Goal: Task Accomplishment & Management: Use online tool/utility

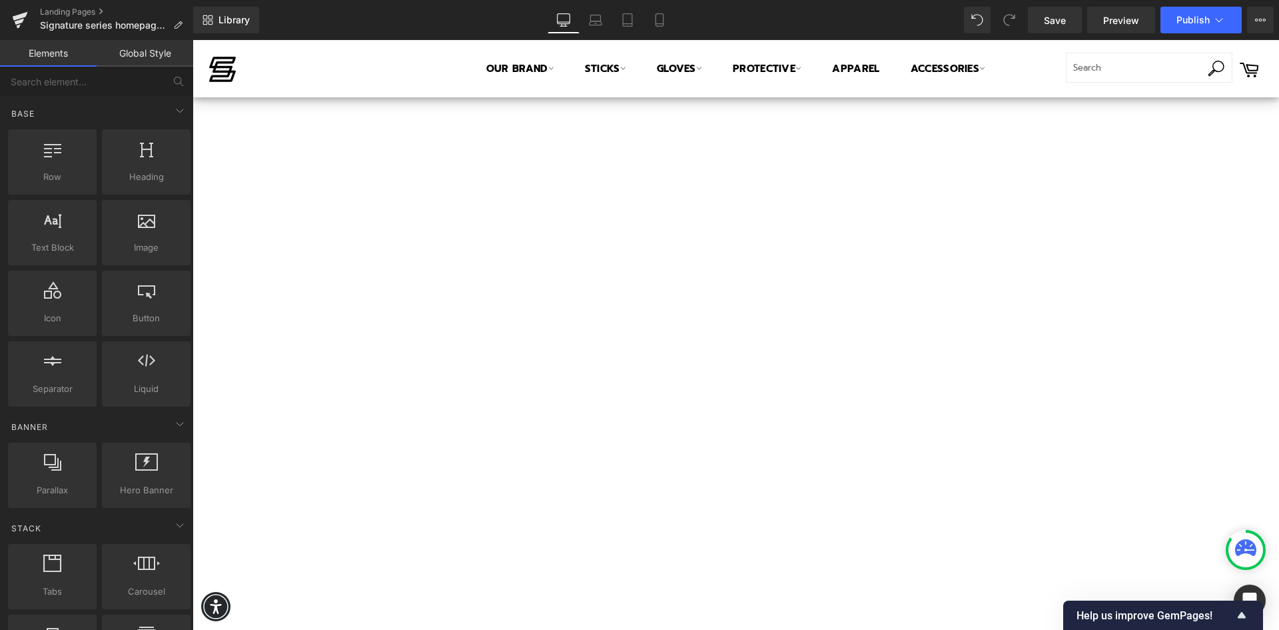
scroll to position [868, 0]
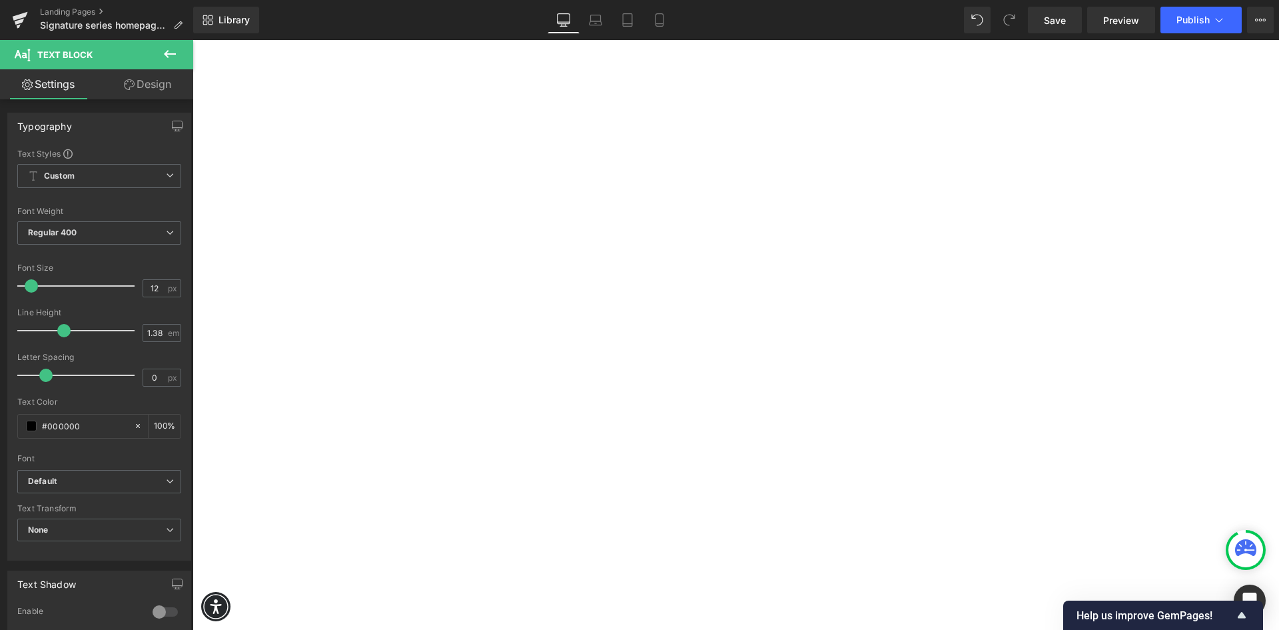
scroll to position [843, 0]
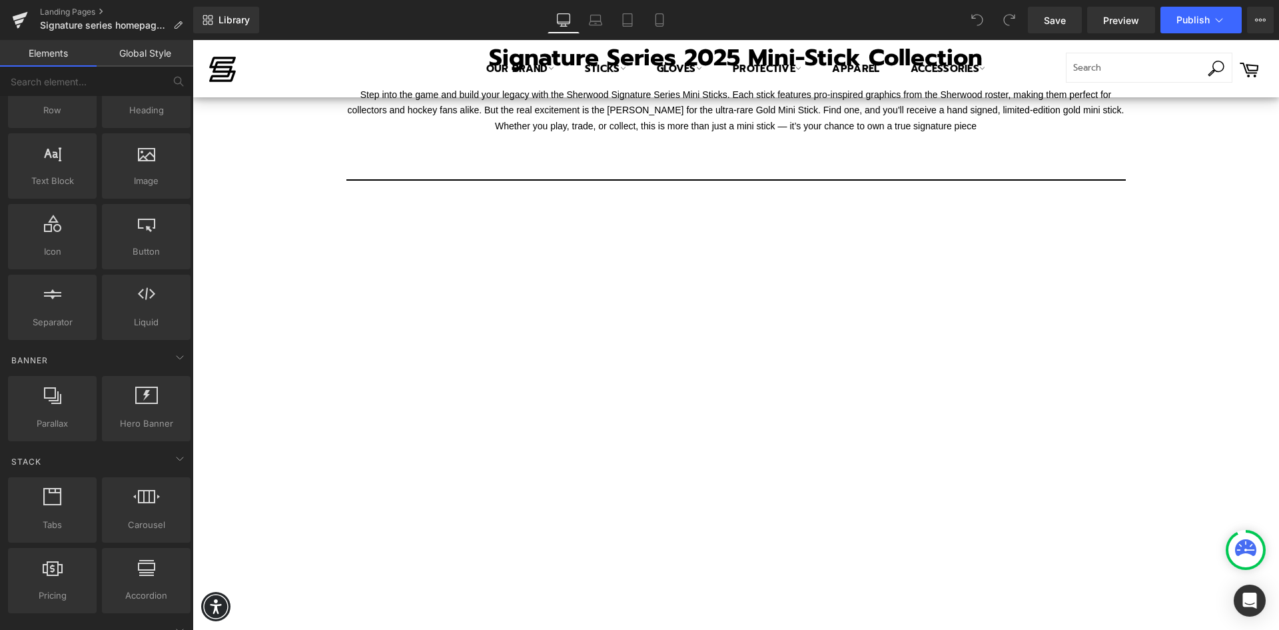
scroll to position [653, 0]
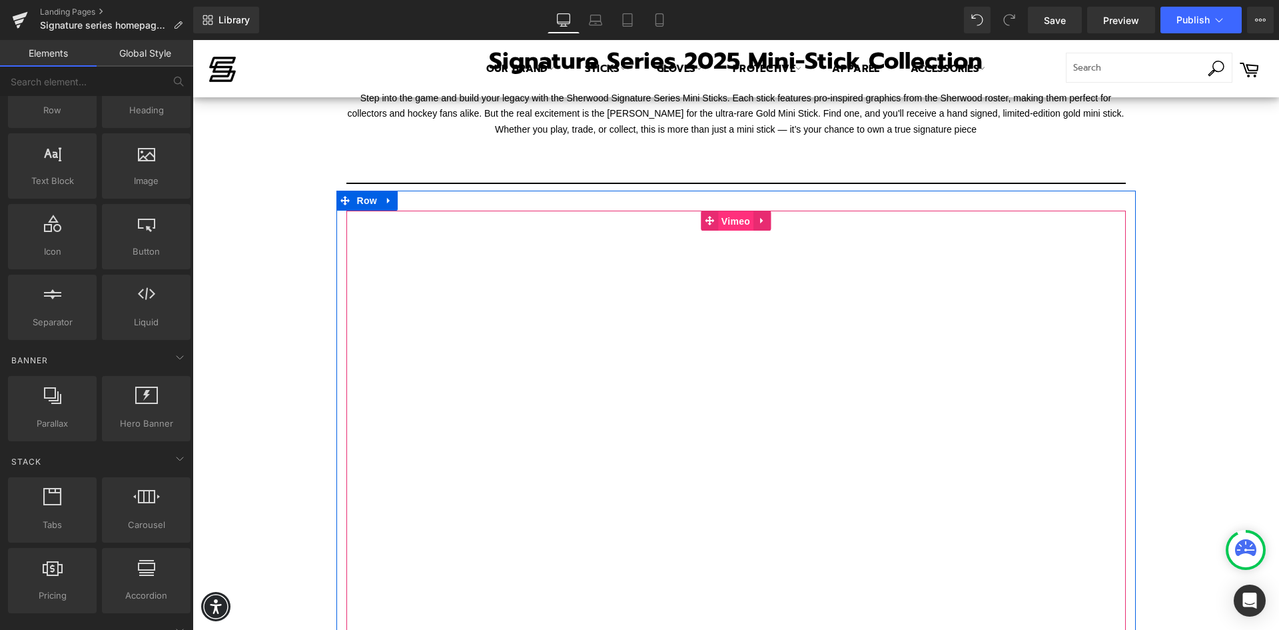
click at [721, 219] on span "Vimeo" at bounding box center [735, 221] width 35 height 20
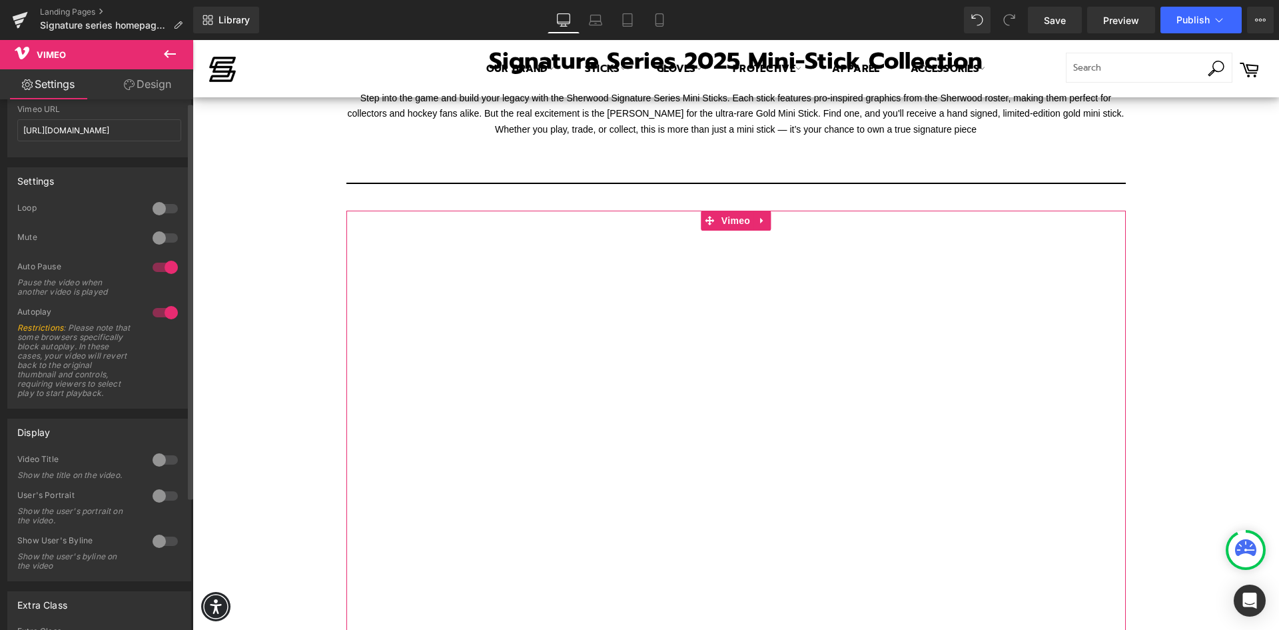
scroll to position [67, 0]
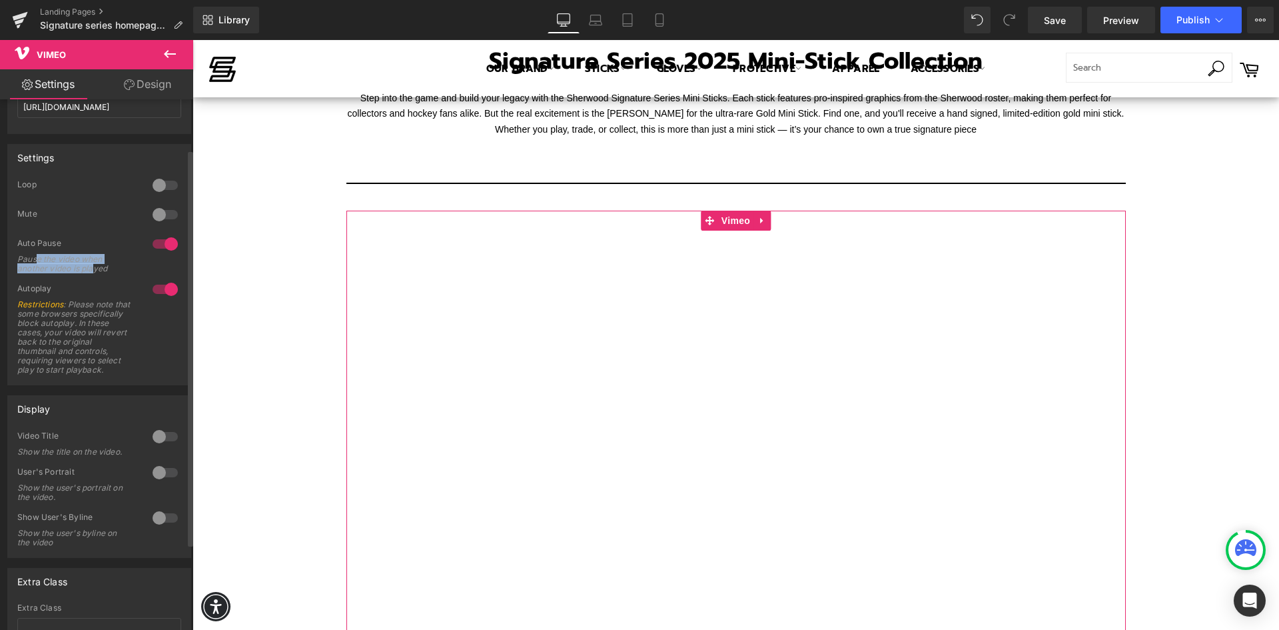
drag, startPoint x: 39, startPoint y: 261, endPoint x: 95, endPoint y: 267, distance: 56.9
click at [95, 267] on div "Pause the video when another video is played" at bounding box center [77, 263] width 120 height 19
click at [169, 288] on div at bounding box center [165, 288] width 32 height 21
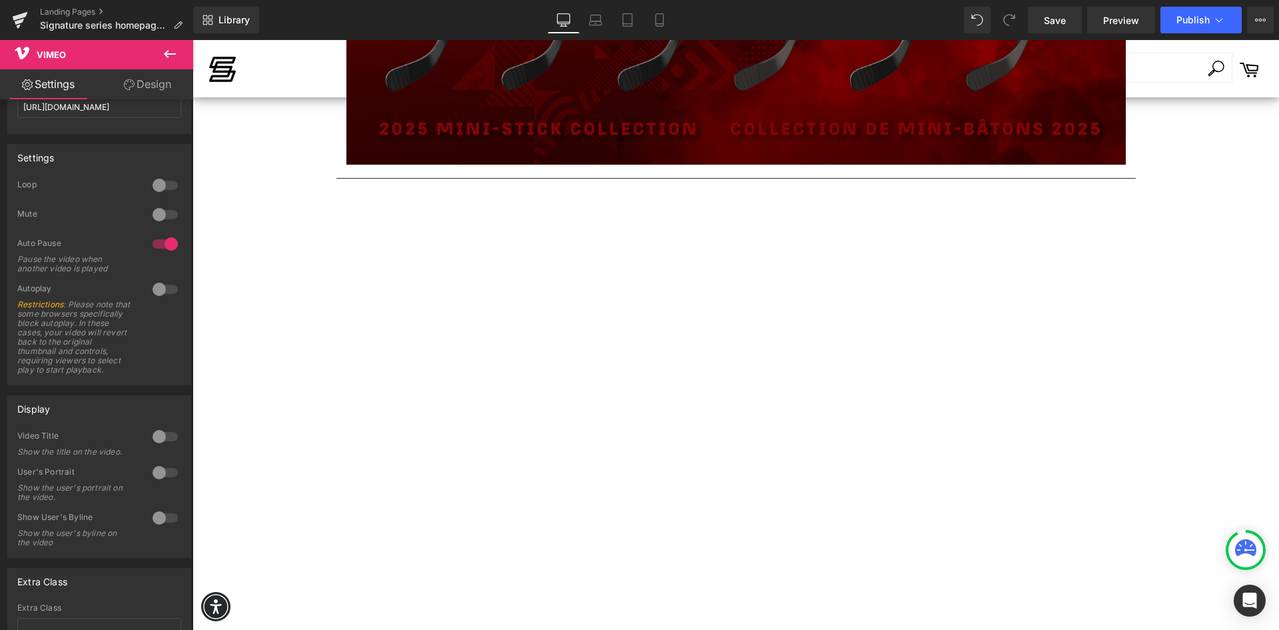
scroll to position [1852, 0]
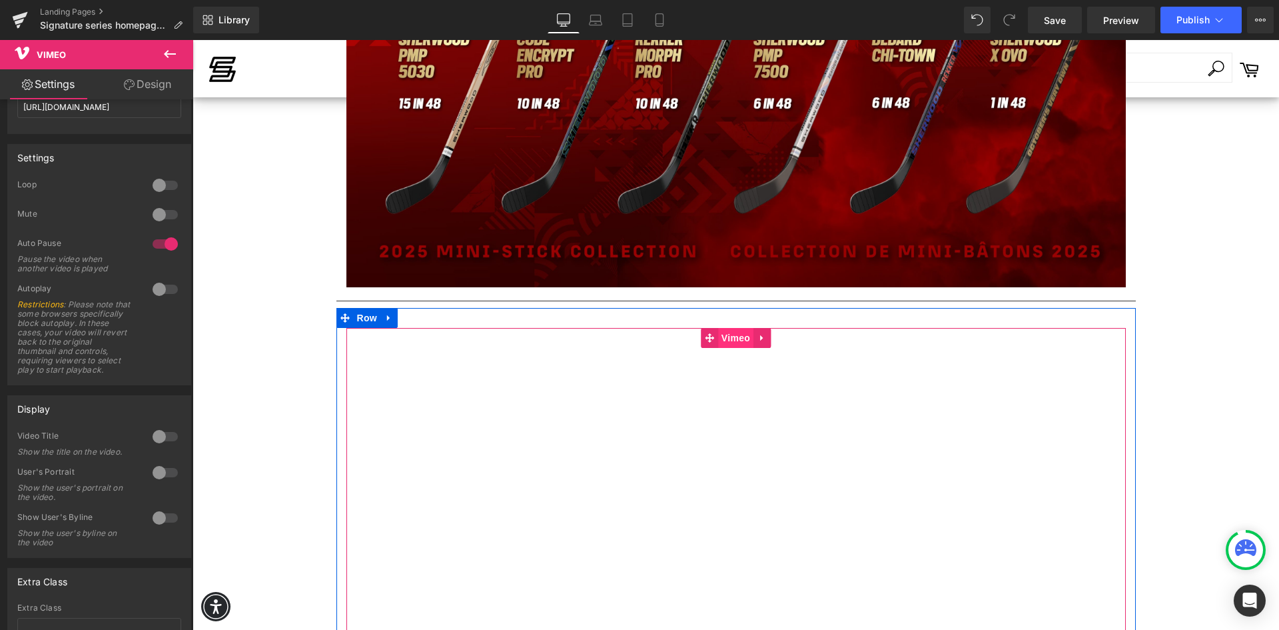
click at [724, 337] on span "Vimeo" at bounding box center [735, 338] width 35 height 20
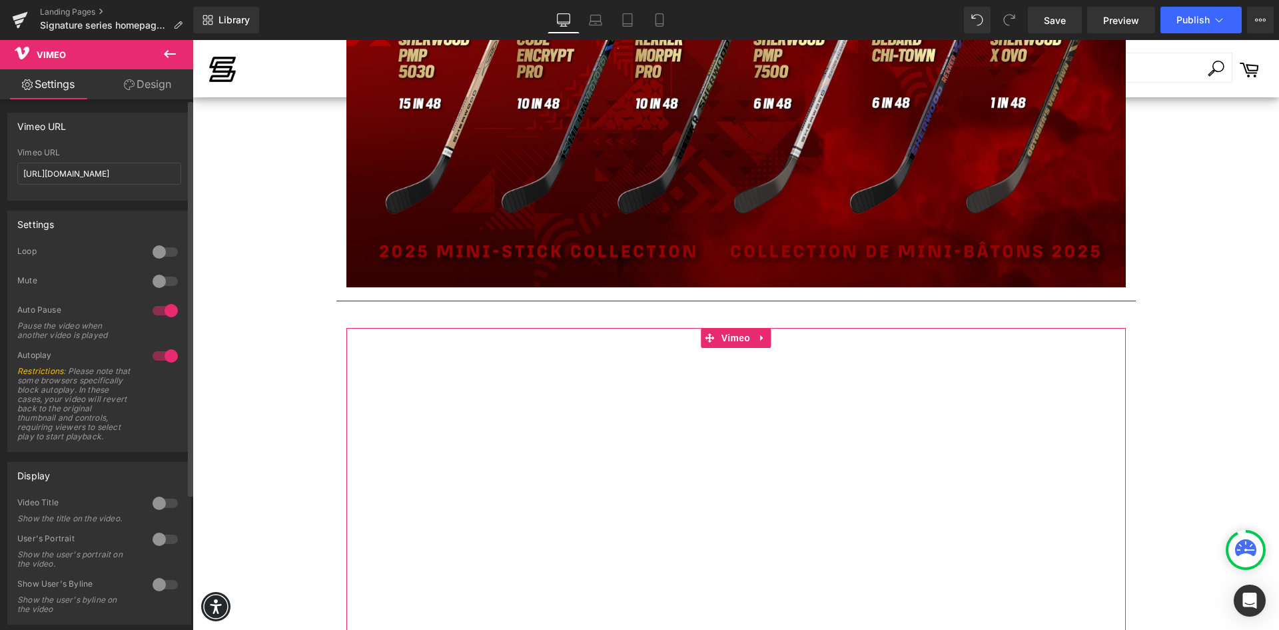
click at [160, 354] on div at bounding box center [165, 355] width 32 height 21
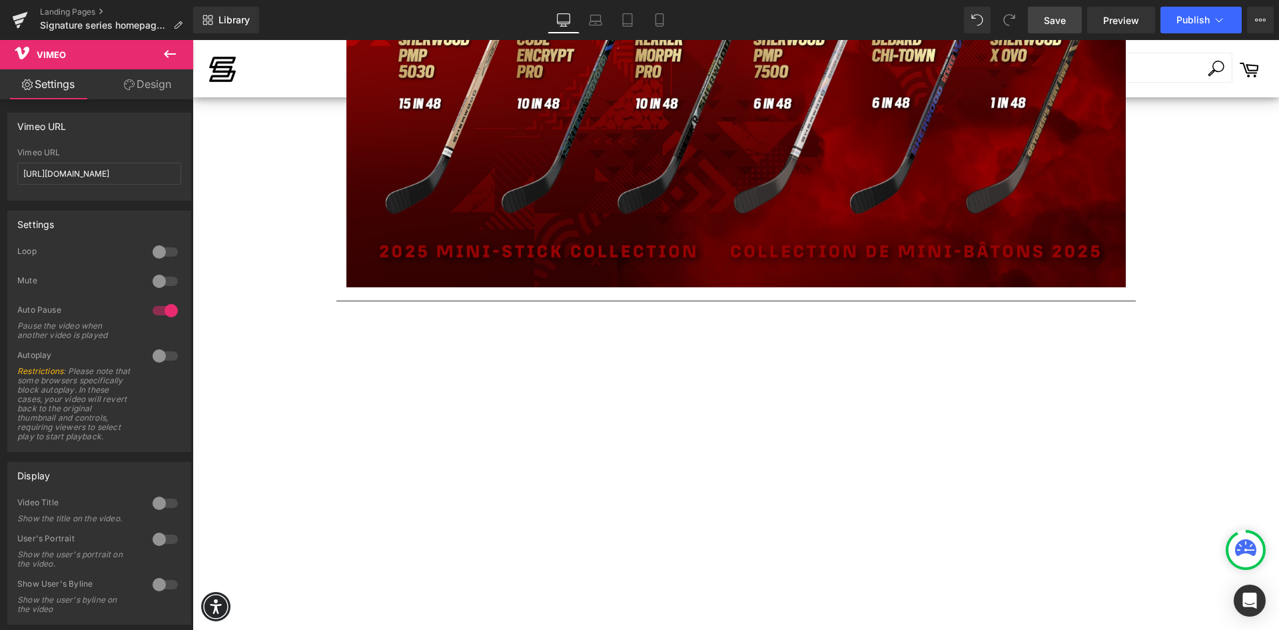
click at [1058, 21] on span "Save" at bounding box center [1055, 20] width 22 height 14
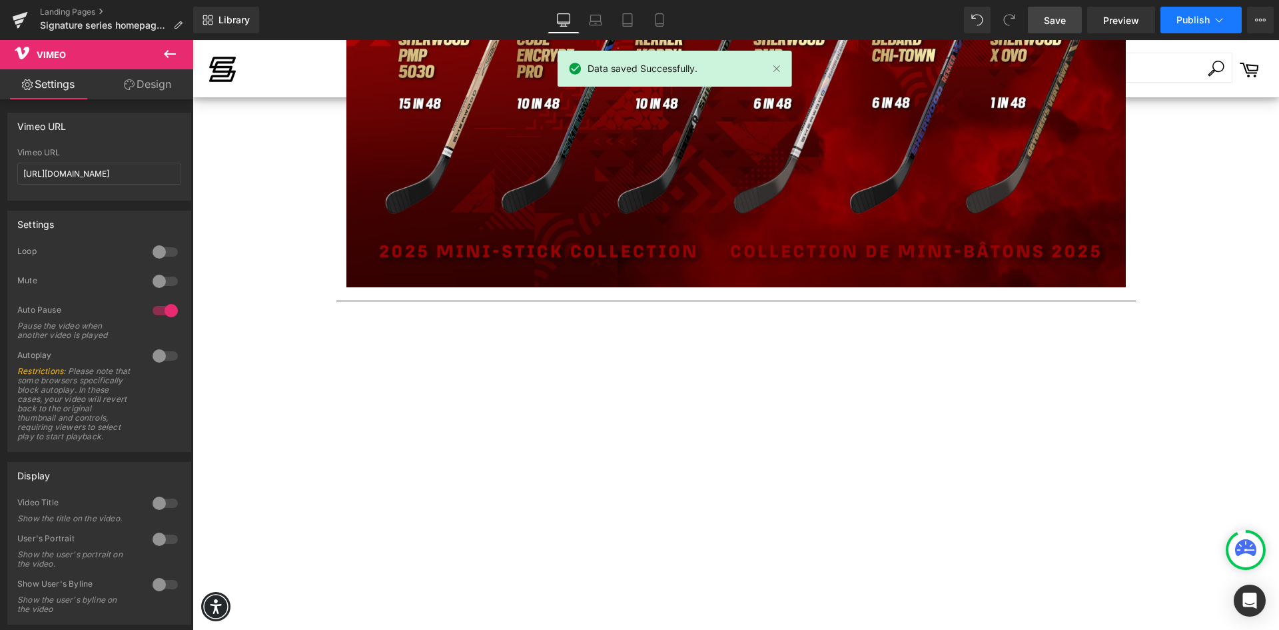
click at [1207, 21] on span "Publish" at bounding box center [1193, 20] width 33 height 11
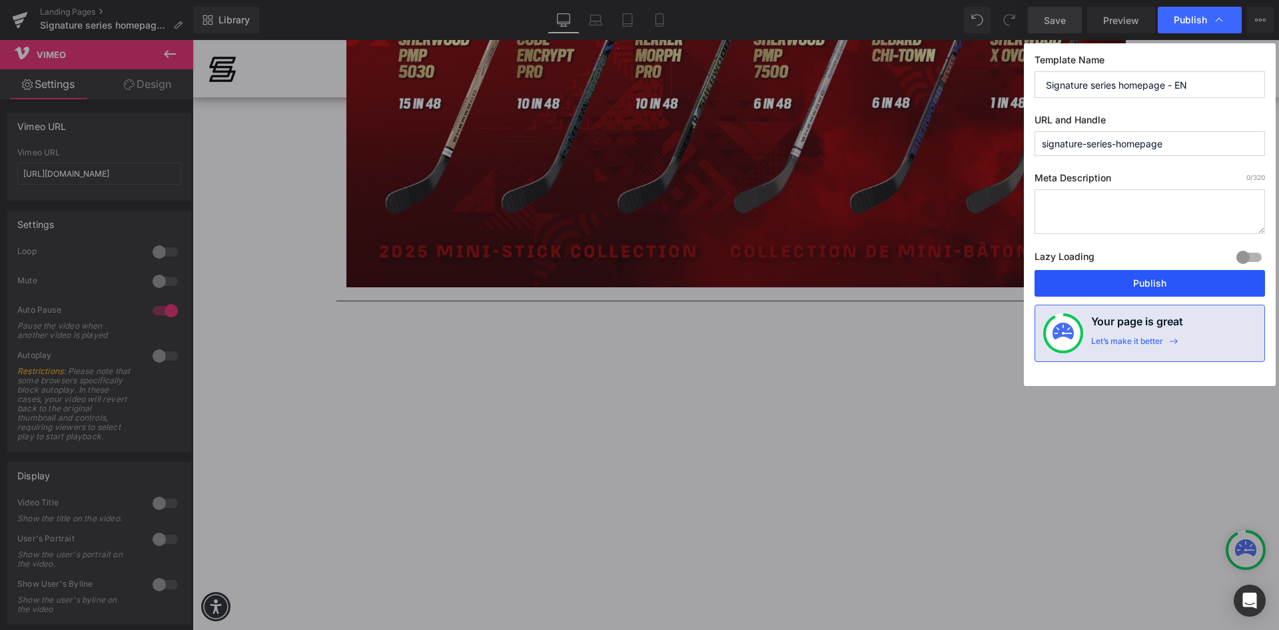
click at [1128, 282] on button "Publish" at bounding box center [1150, 283] width 231 height 27
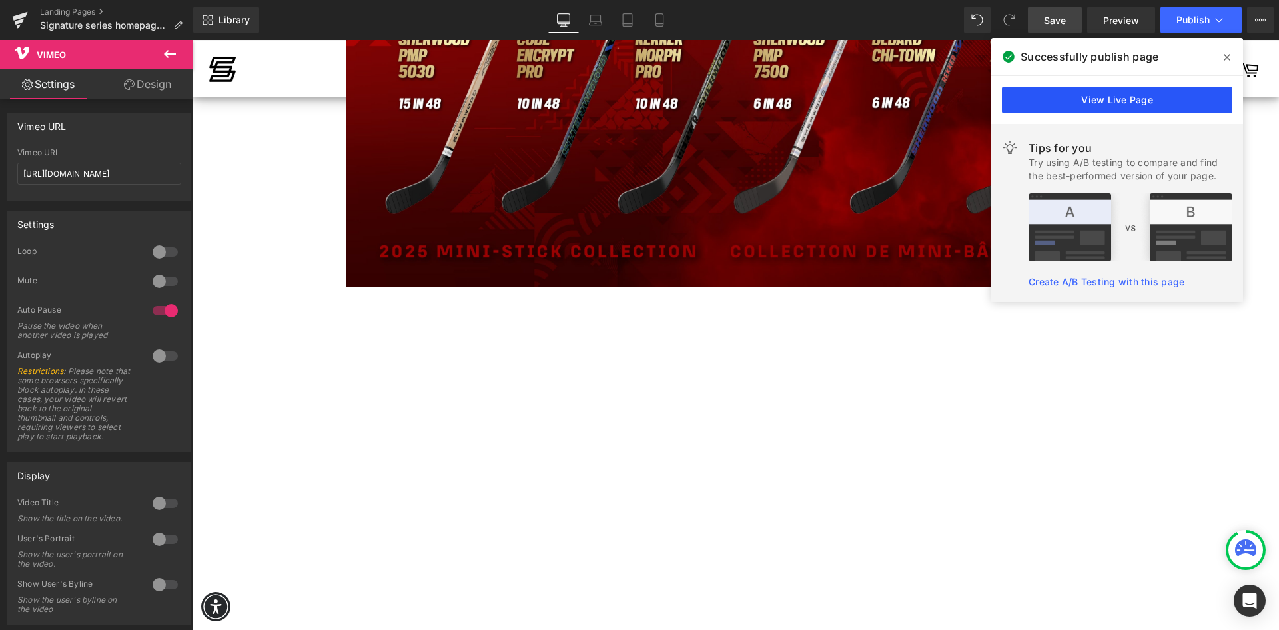
click at [1130, 102] on link "View Live Page" at bounding box center [1117, 100] width 231 height 27
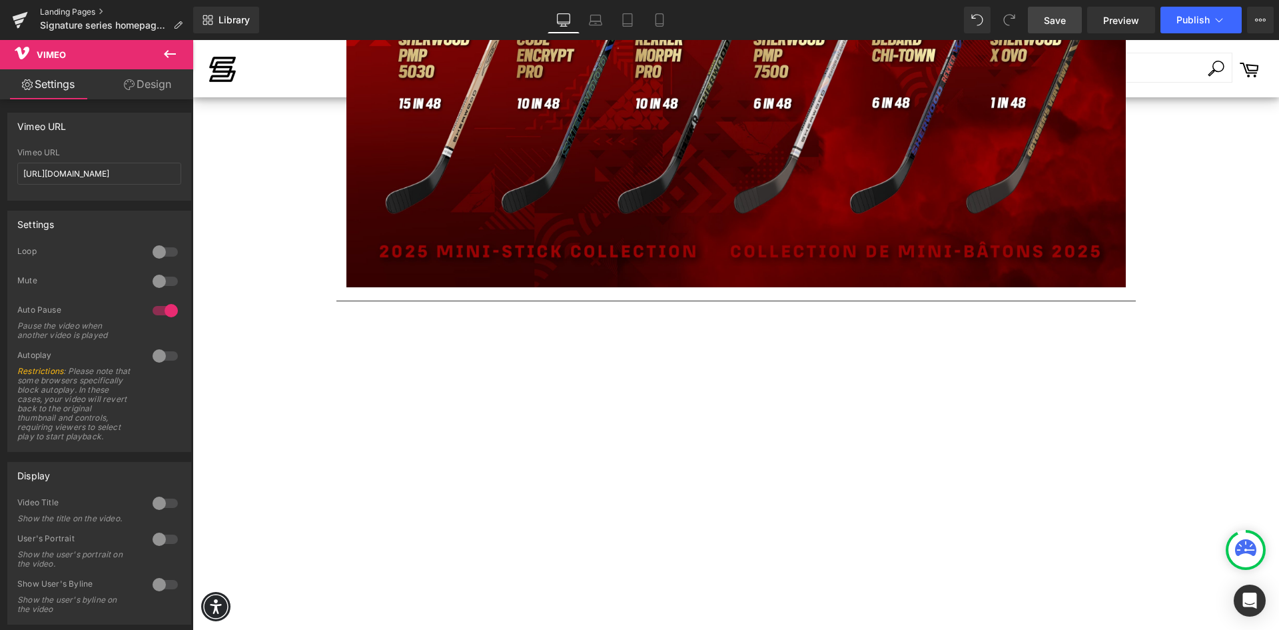
click at [63, 9] on link "Landing Pages" at bounding box center [116, 12] width 153 height 11
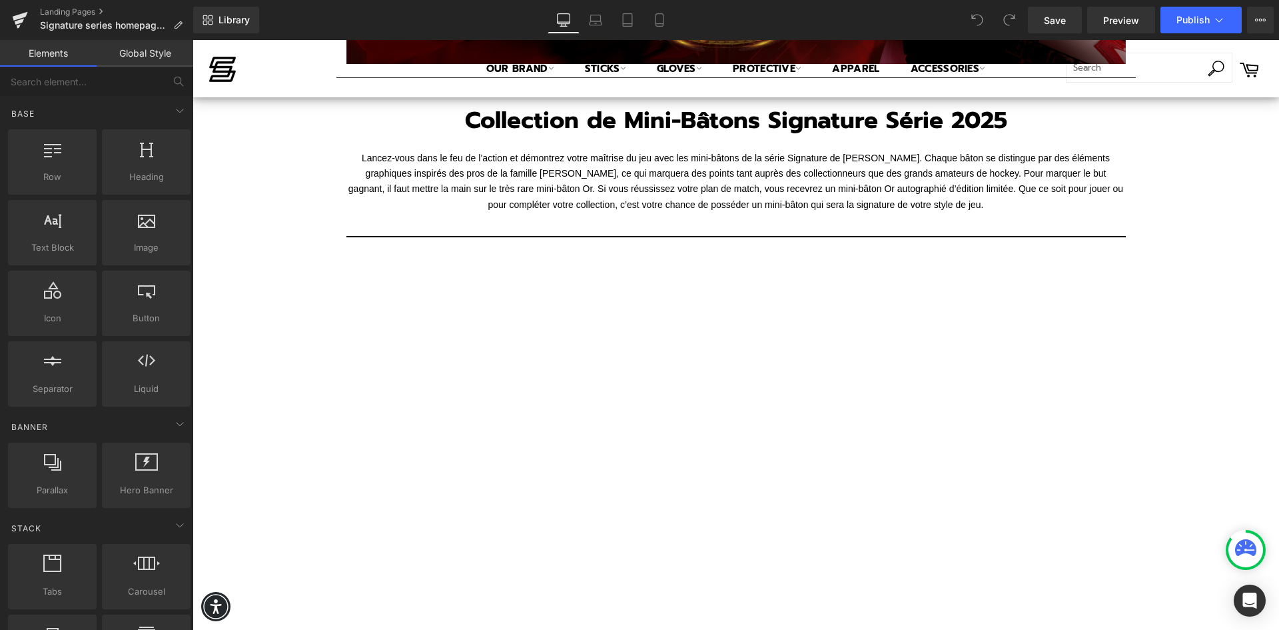
scroll to position [520, 0]
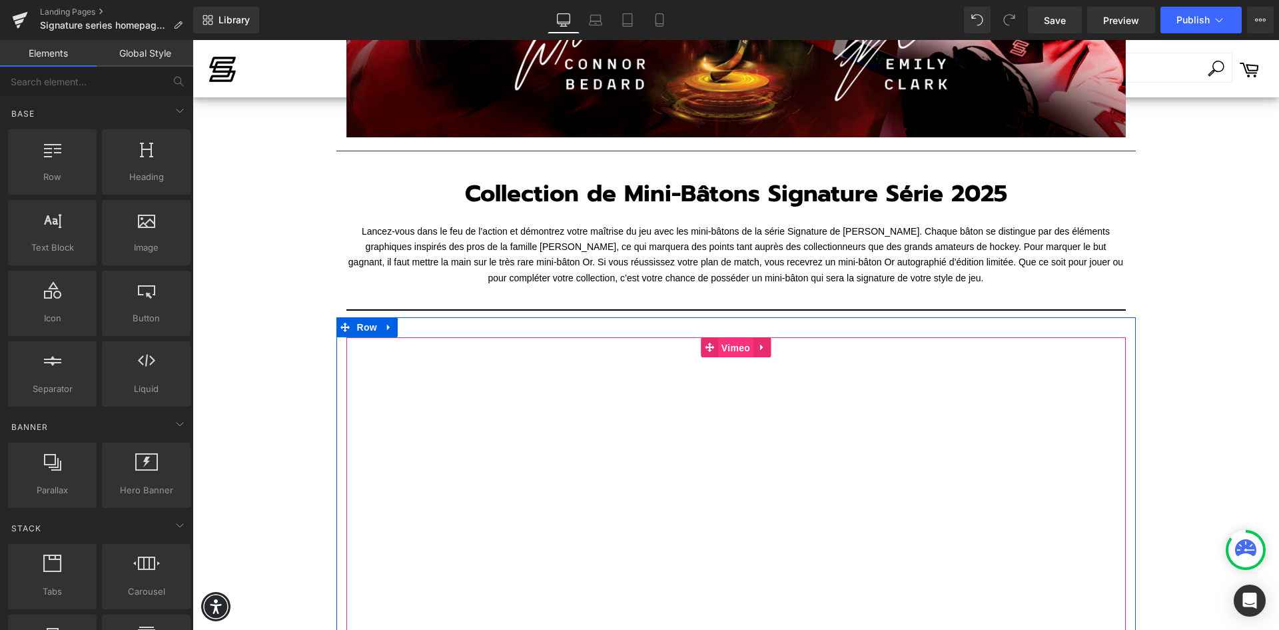
click at [726, 346] on span "Vimeo" at bounding box center [735, 348] width 35 height 20
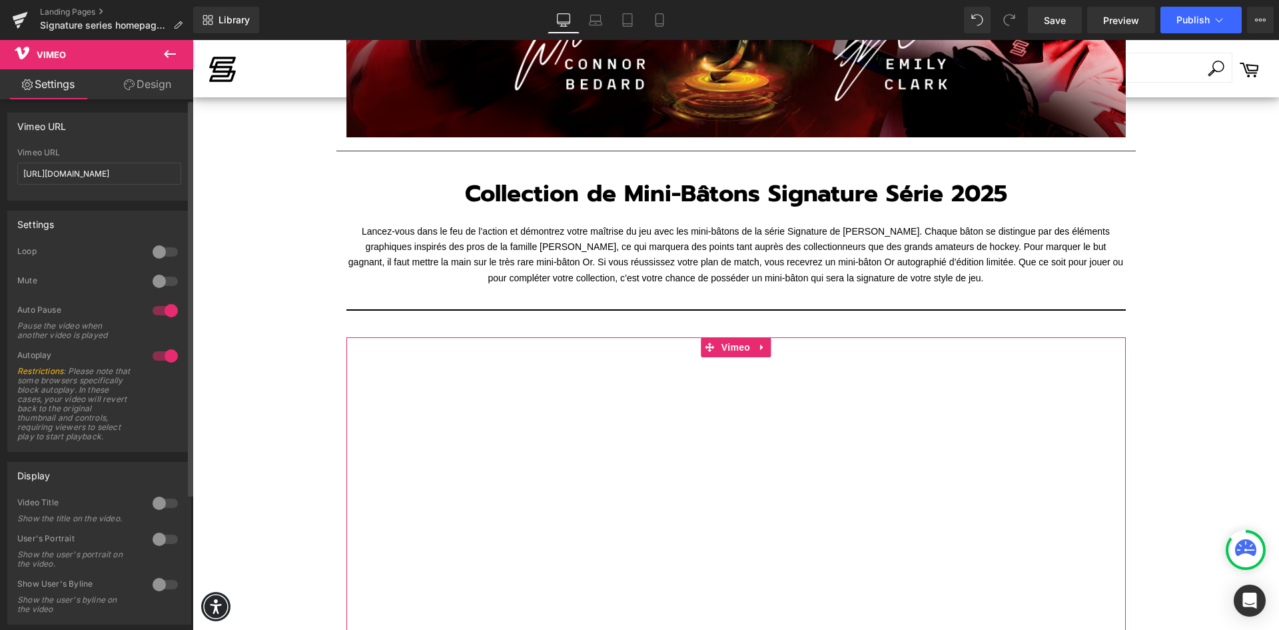
click at [162, 354] on div at bounding box center [165, 355] width 32 height 21
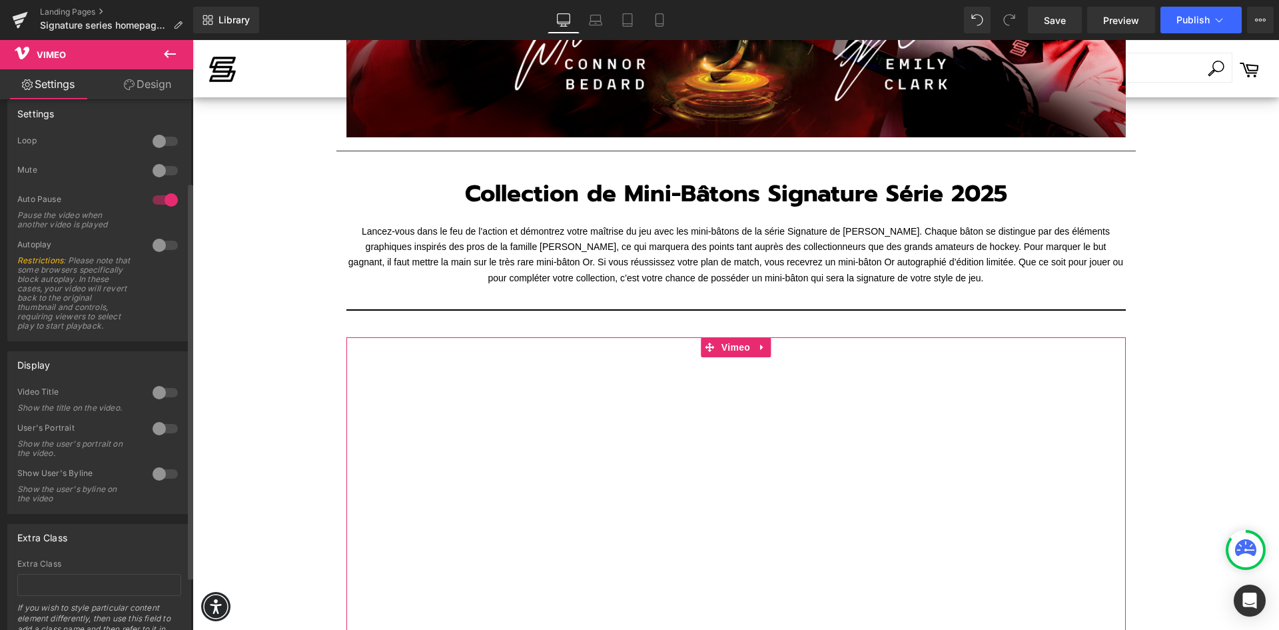
scroll to position [0, 0]
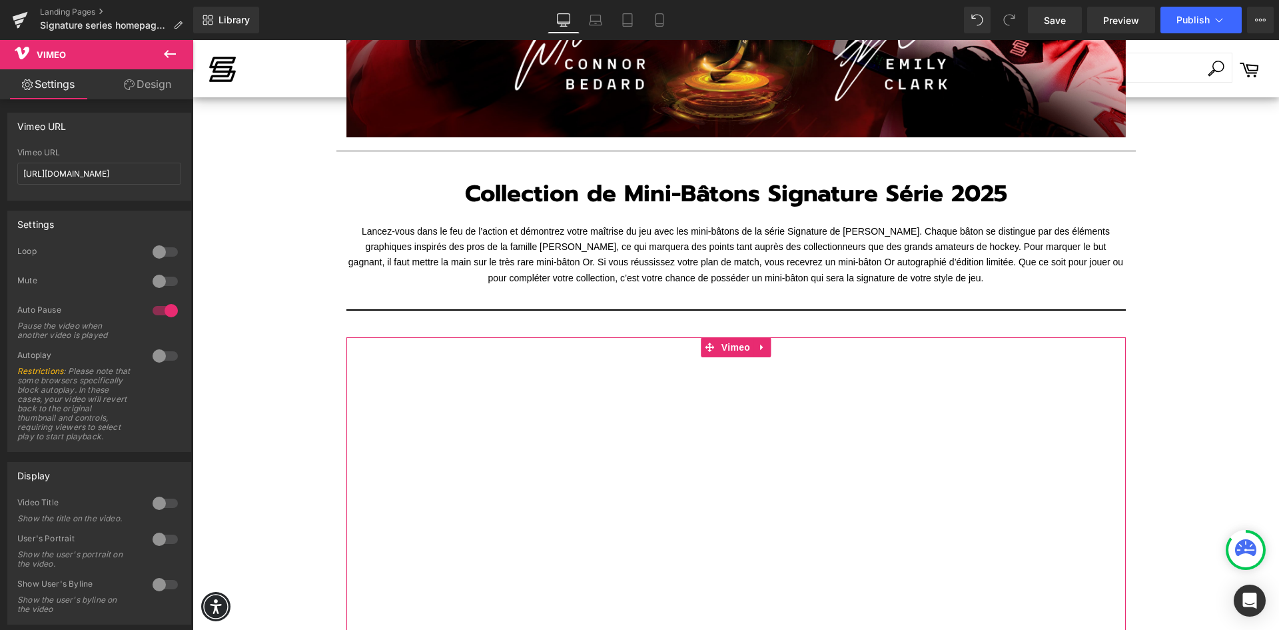
click at [144, 90] on link "Design" at bounding box center [147, 84] width 97 height 30
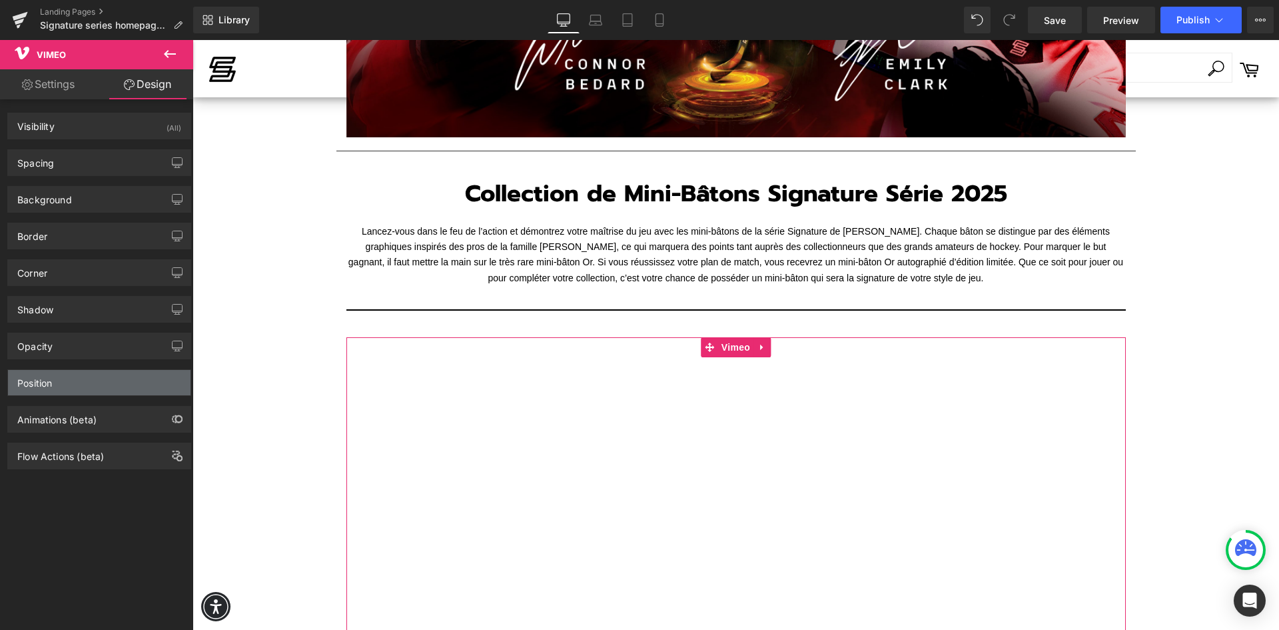
click at [65, 380] on div "Position" at bounding box center [99, 382] width 183 height 25
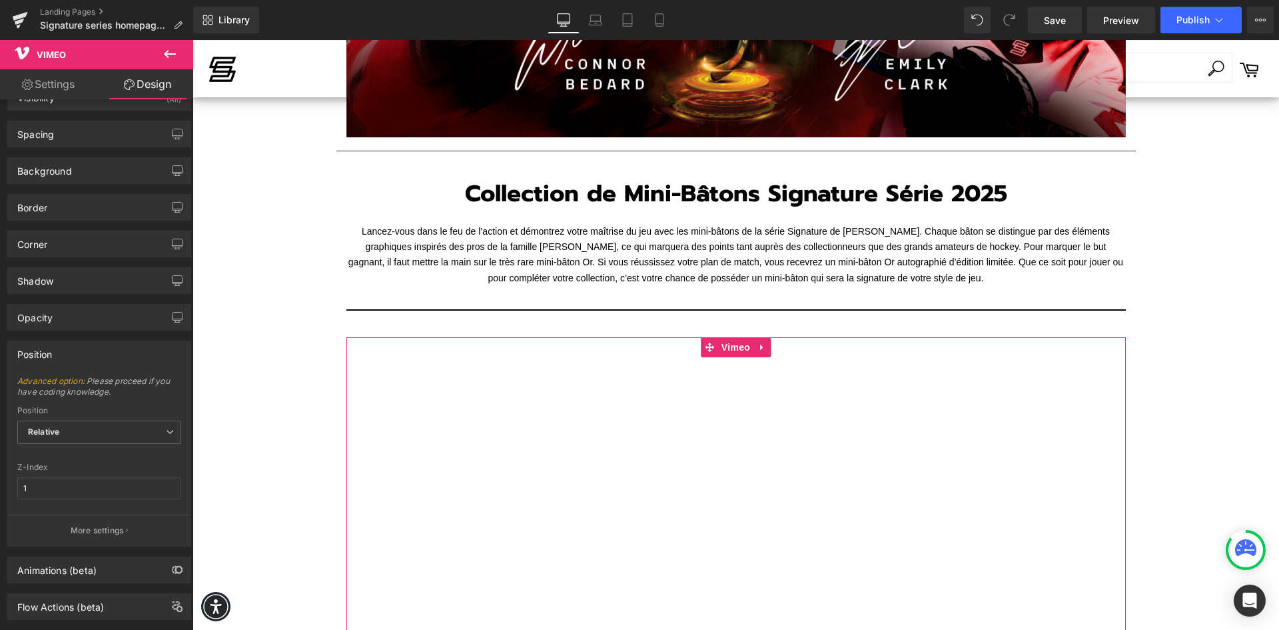
scroll to position [56, 0]
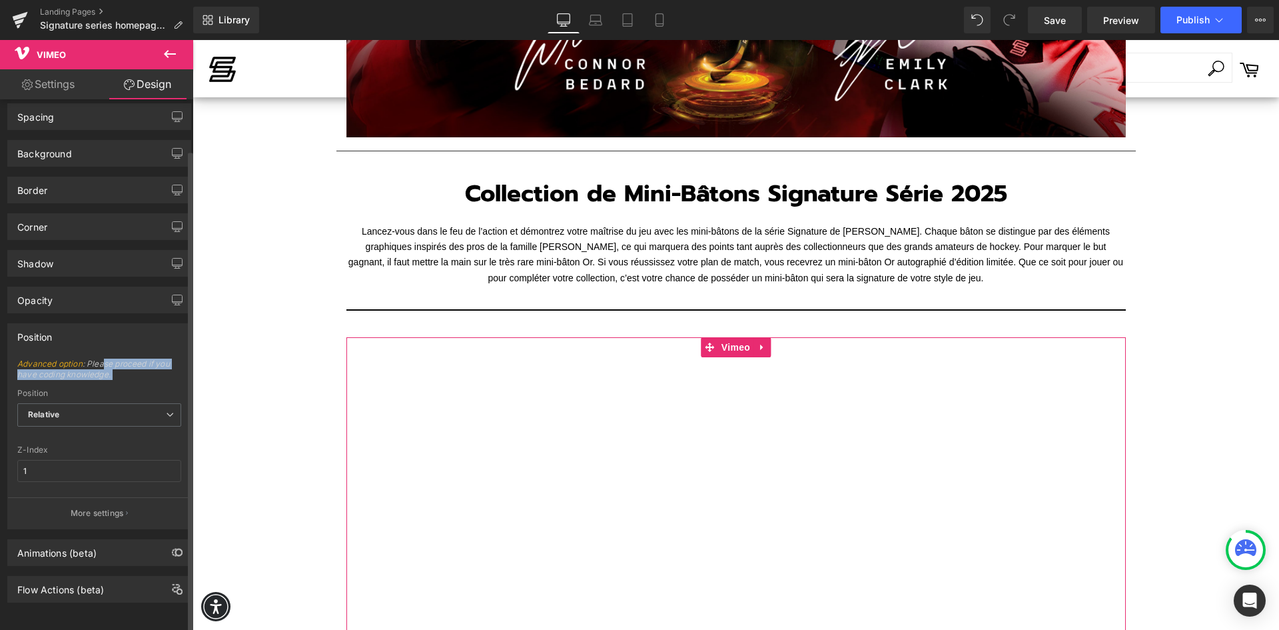
drag, startPoint x: 105, startPoint y: 356, endPoint x: 96, endPoint y: 378, distance: 23.6
click at [95, 378] on div "Advanced option : Please proceed if you have coding knowledge. Relative Sticky …" at bounding box center [99, 443] width 183 height 170
click at [106, 410] on span "Relative" at bounding box center [99, 414] width 164 height 23
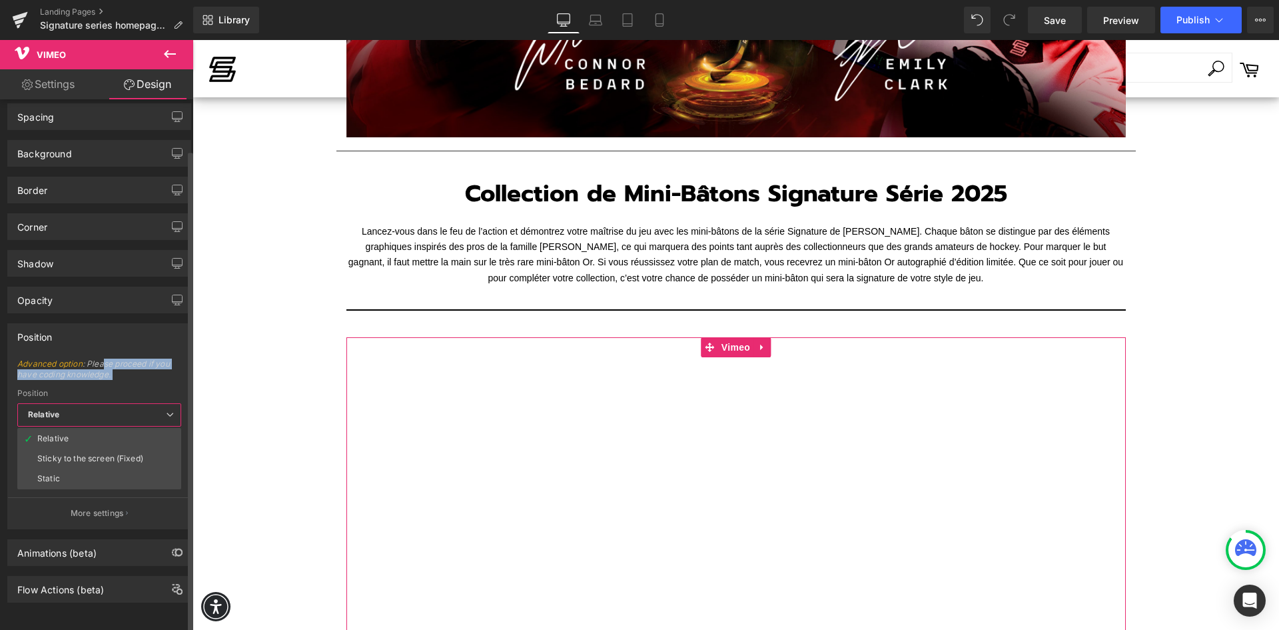
click at [125, 371] on span "Advanced option : Please proceed if you have coding knowledge." at bounding box center [99, 373] width 164 height 30
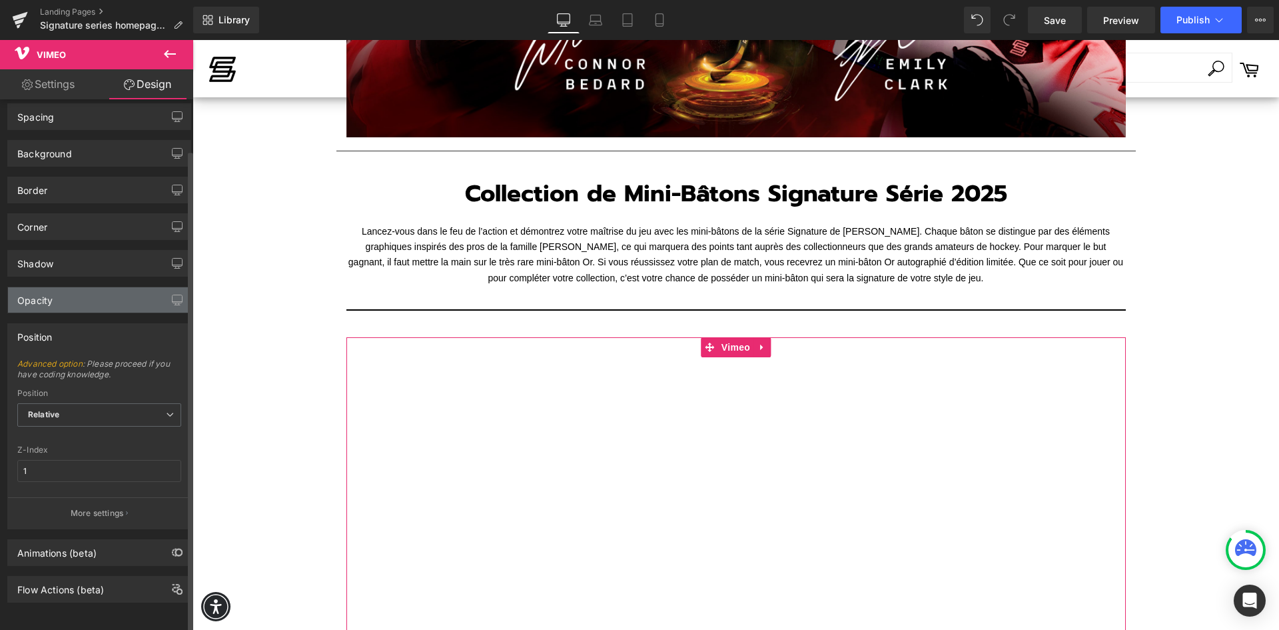
click at [82, 297] on div "Opacity" at bounding box center [99, 299] width 183 height 25
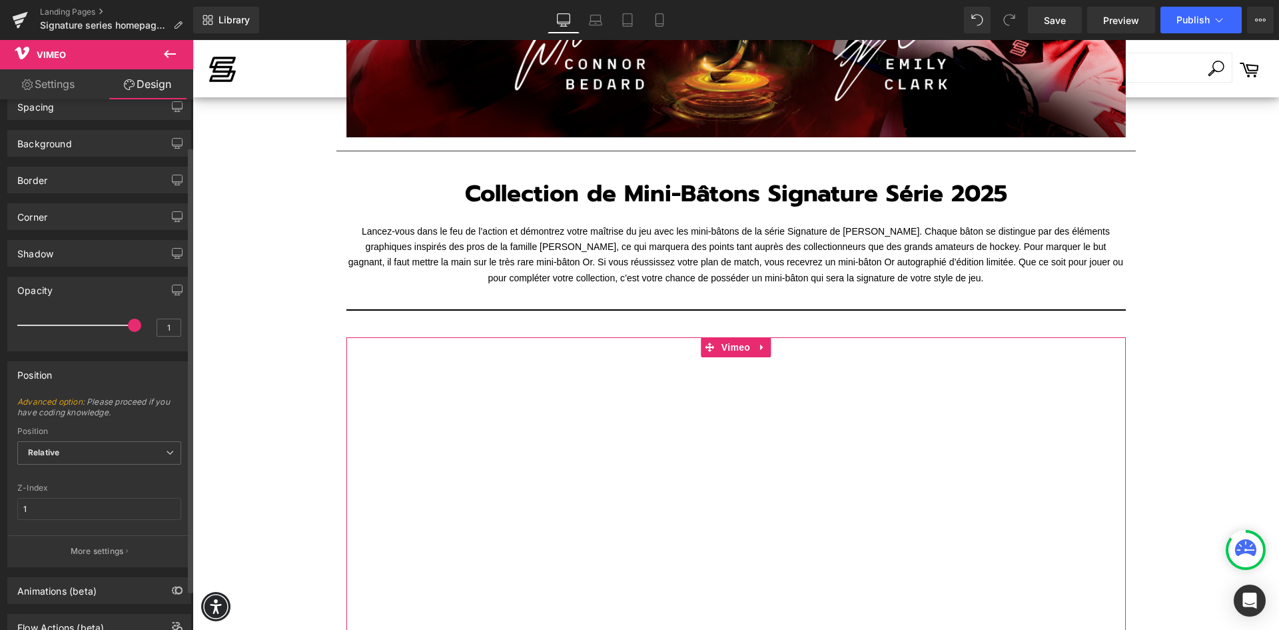
click at [87, 372] on div "Position" at bounding box center [99, 374] width 183 height 25
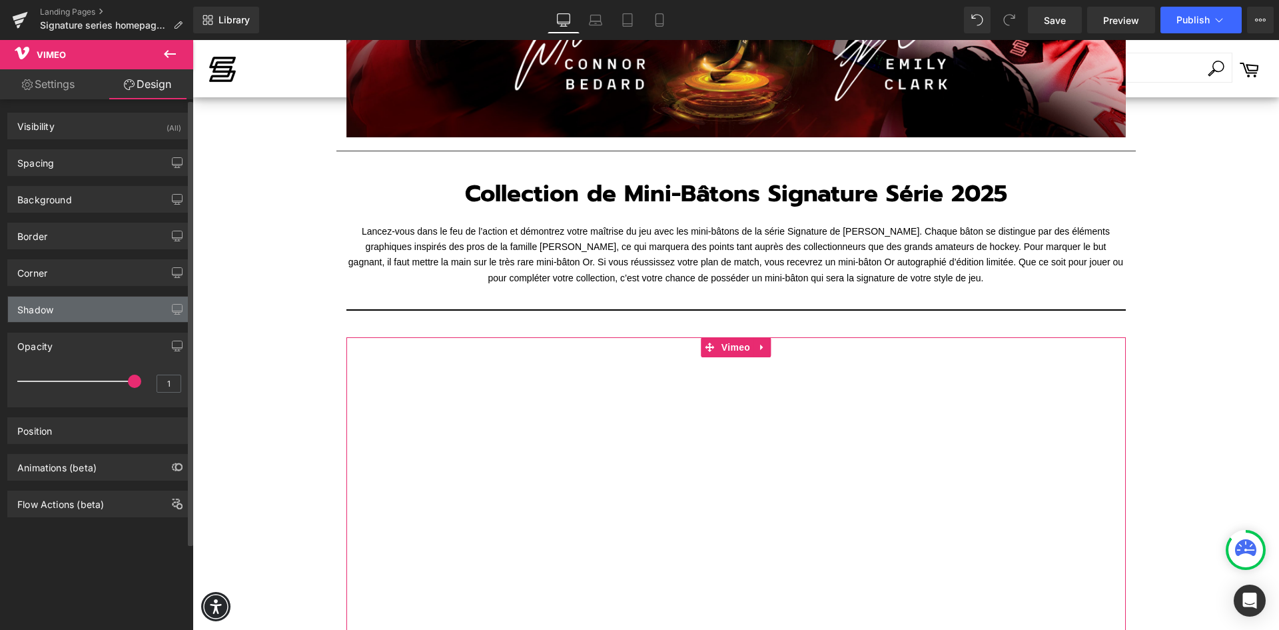
click at [74, 310] on div "Shadow" at bounding box center [99, 308] width 183 height 25
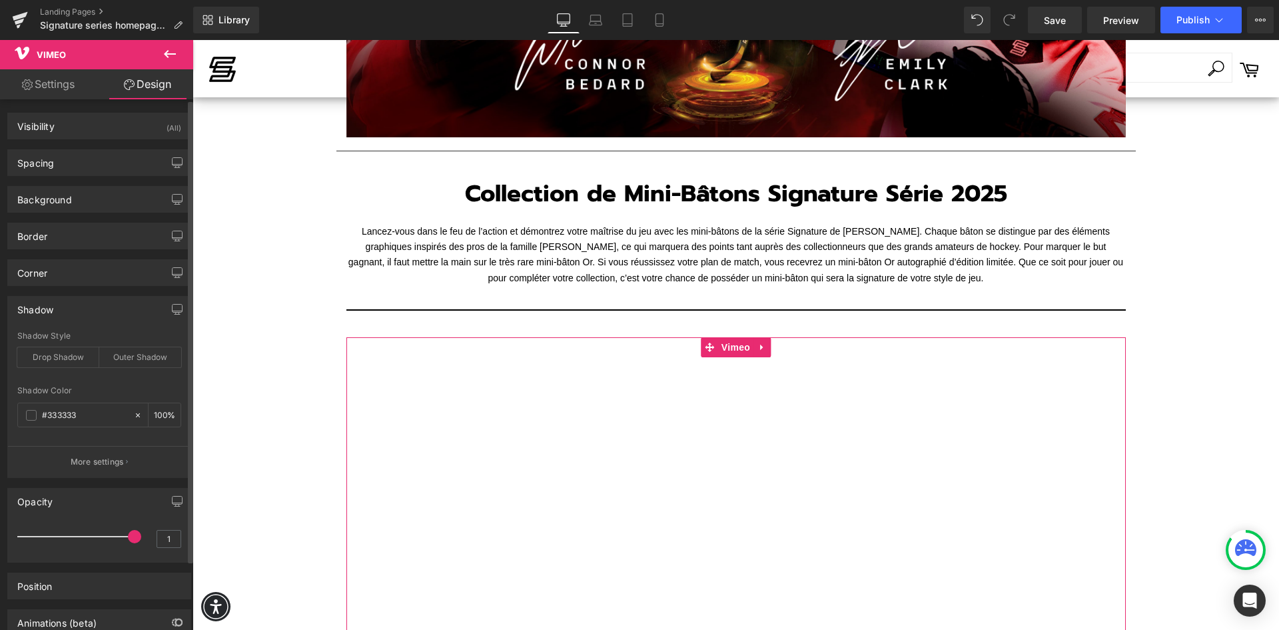
click at [82, 314] on div "Shadow" at bounding box center [99, 308] width 183 height 25
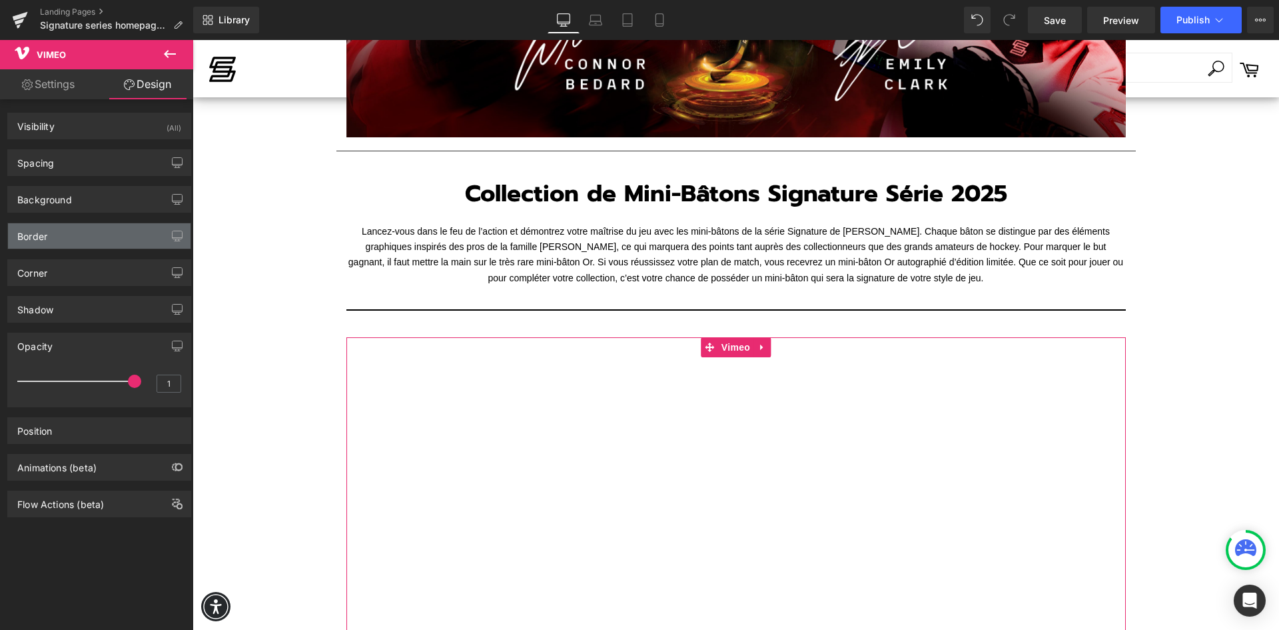
click at [75, 233] on div "Border" at bounding box center [99, 235] width 183 height 25
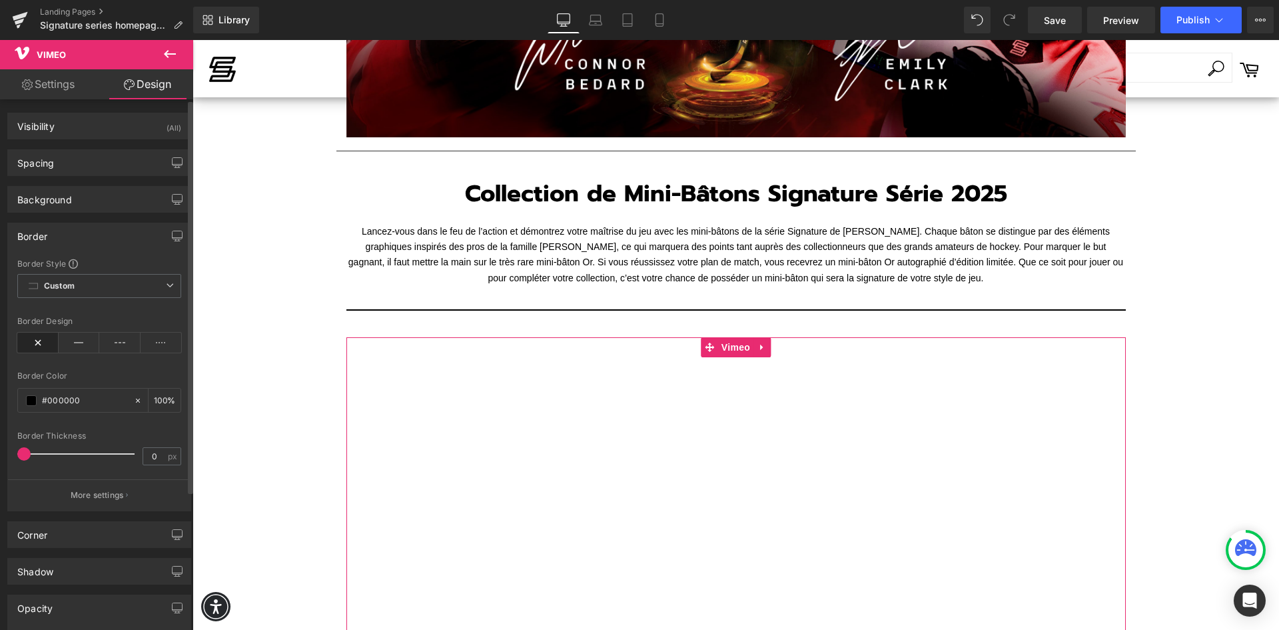
click at [80, 238] on div "Border" at bounding box center [99, 235] width 183 height 25
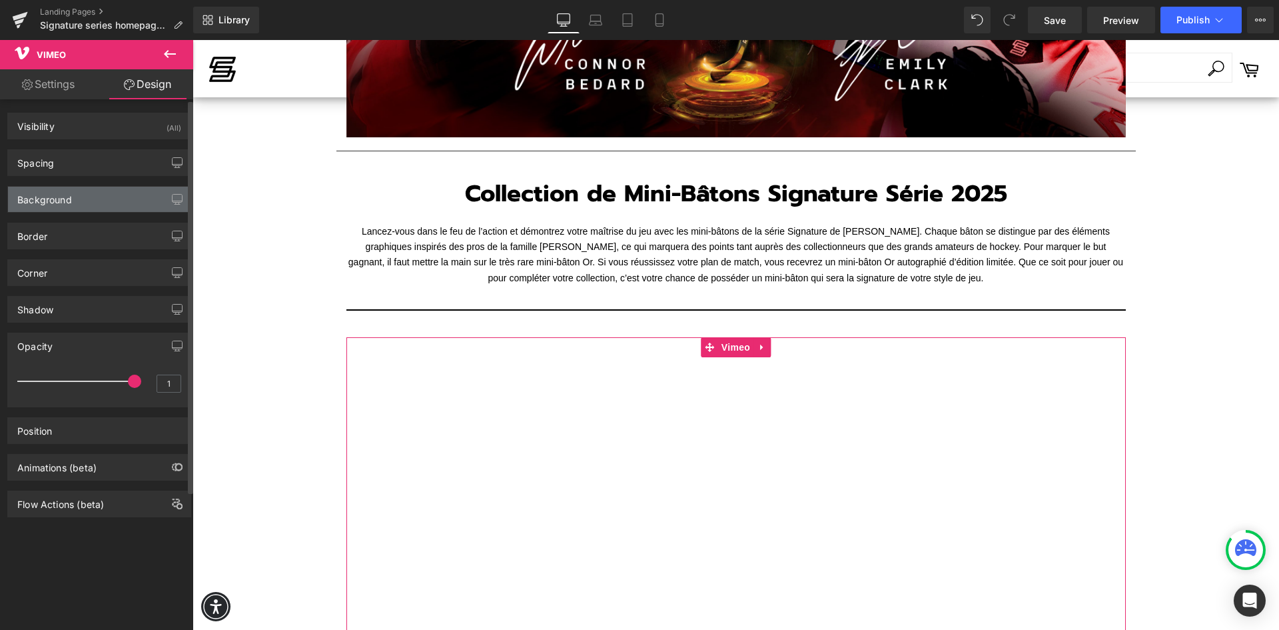
click at [85, 201] on div "Background" at bounding box center [99, 199] width 183 height 25
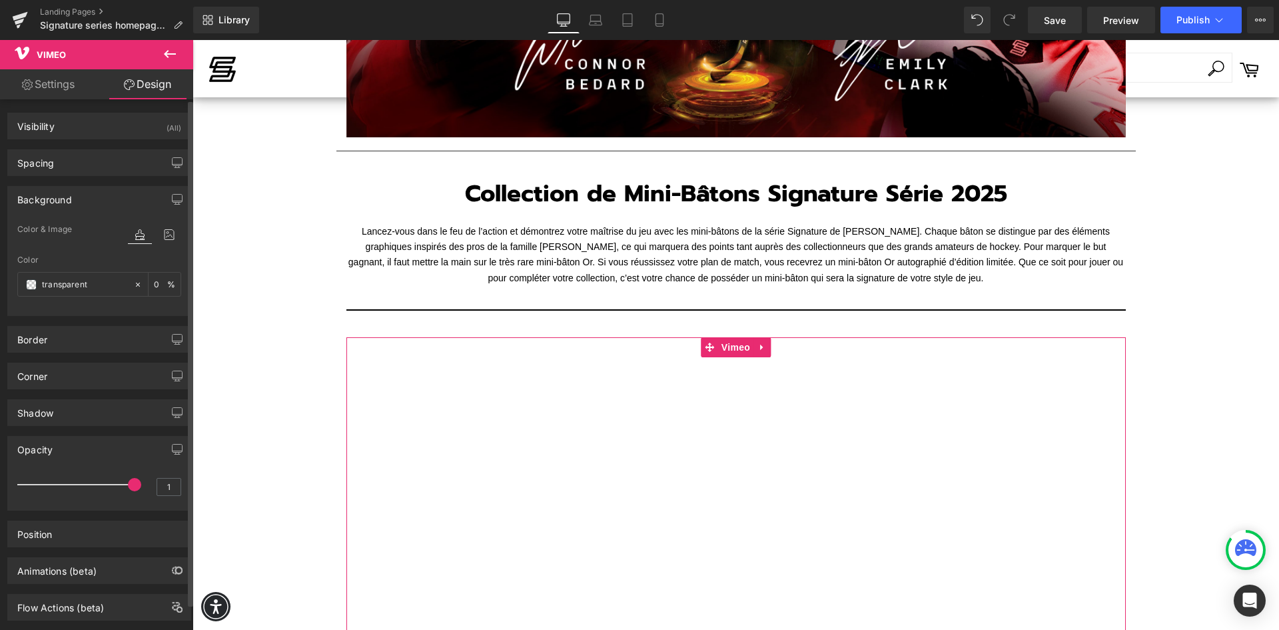
click at [81, 201] on div "Background" at bounding box center [99, 199] width 183 height 25
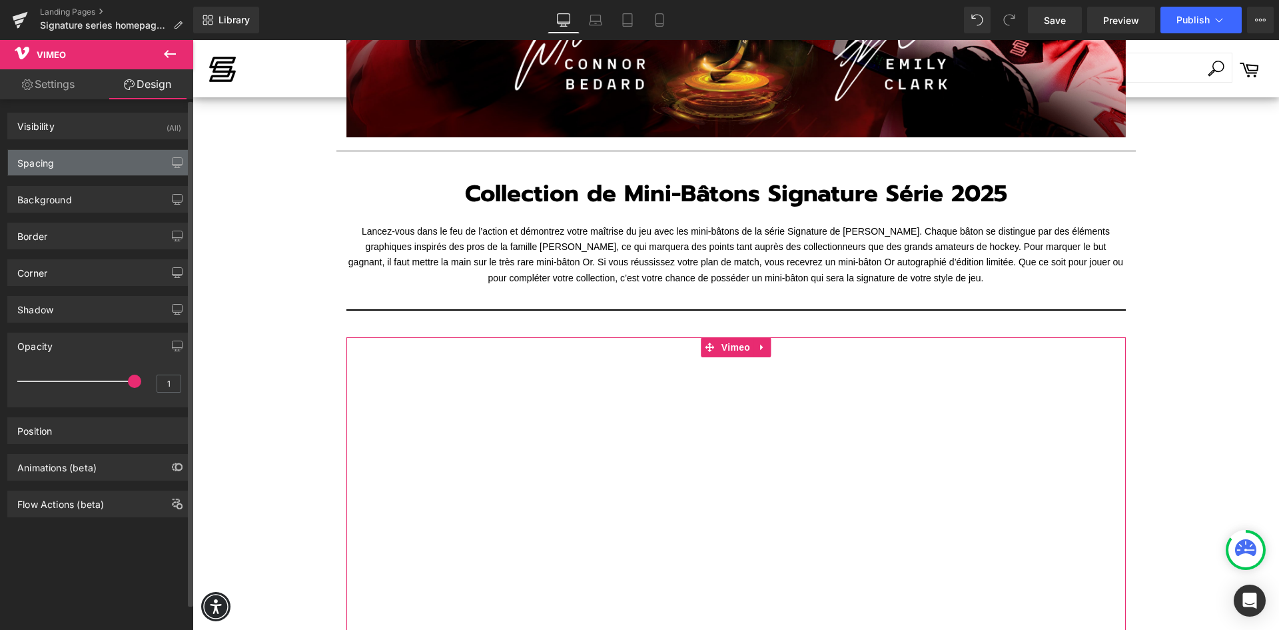
click at [83, 165] on div "Spacing" at bounding box center [99, 162] width 183 height 25
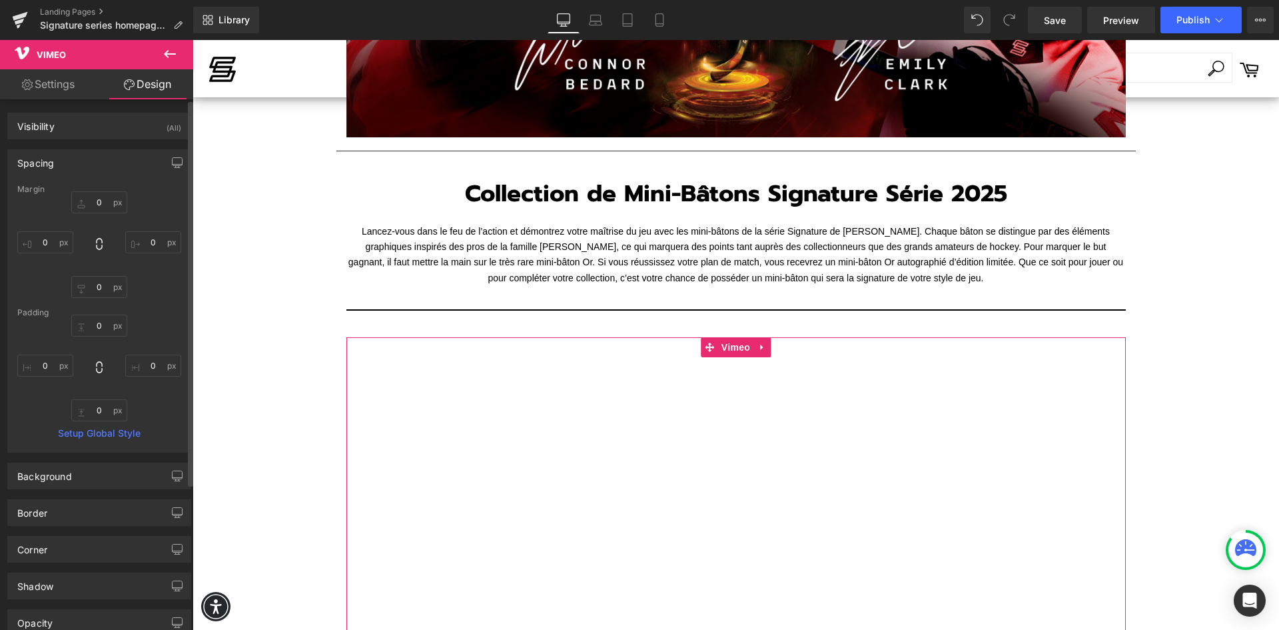
click at [82, 157] on div "Spacing" at bounding box center [99, 162] width 183 height 25
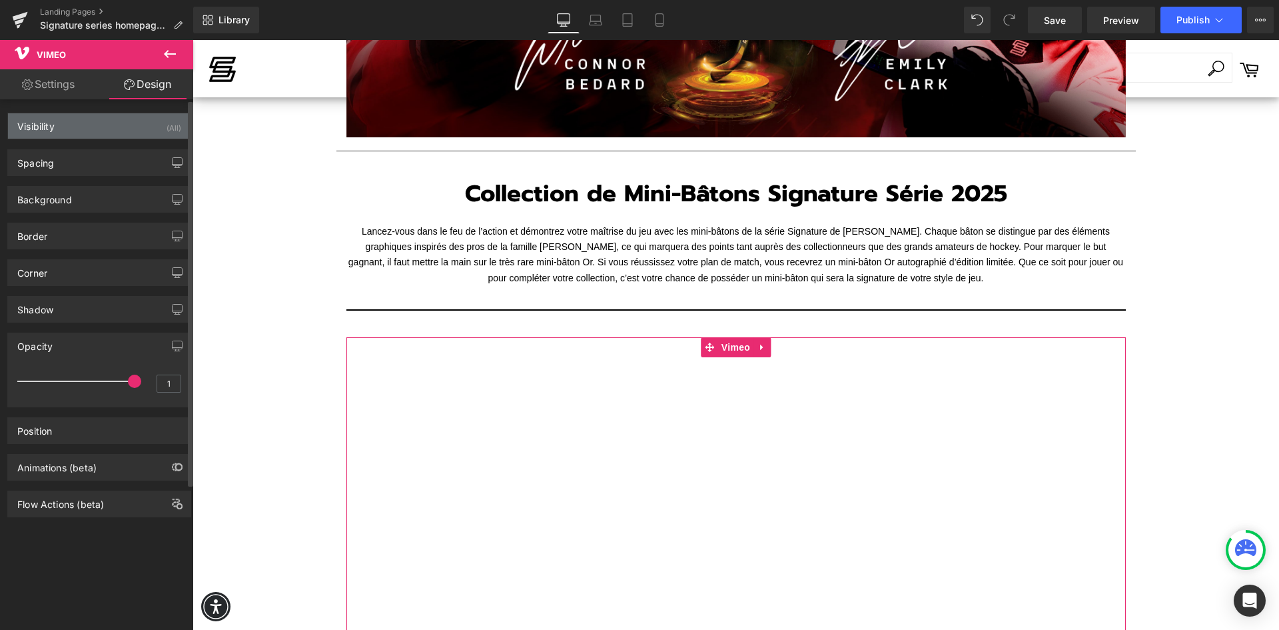
click at [101, 127] on div "Visibility (All)" at bounding box center [99, 125] width 183 height 25
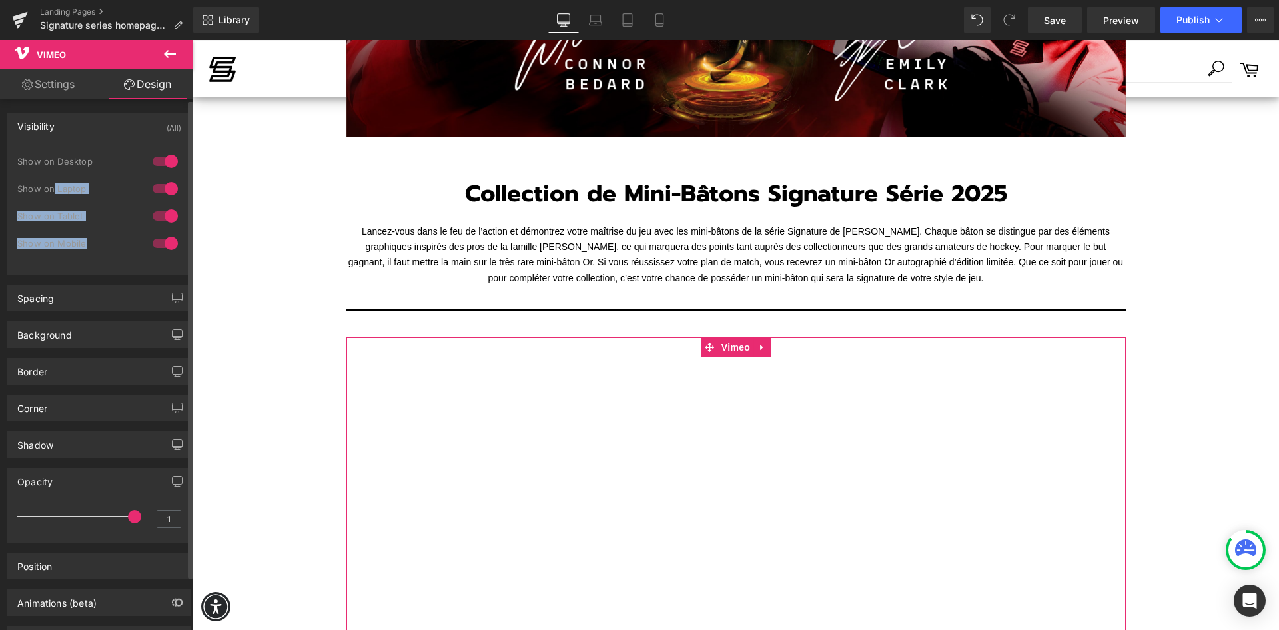
drag, startPoint x: 91, startPoint y: 240, endPoint x: 53, endPoint y: 183, distance: 68.2
click at [53, 183] on div "1 Show on Desktop 1 Show on Laptop 1 Show on Tablet 1 Show on Mobile" at bounding box center [99, 206] width 164 height 116
click at [62, 245] on div "Show on Mobile" at bounding box center [77, 243] width 120 height 9
click at [47, 77] on link "Settings" at bounding box center [48, 84] width 97 height 30
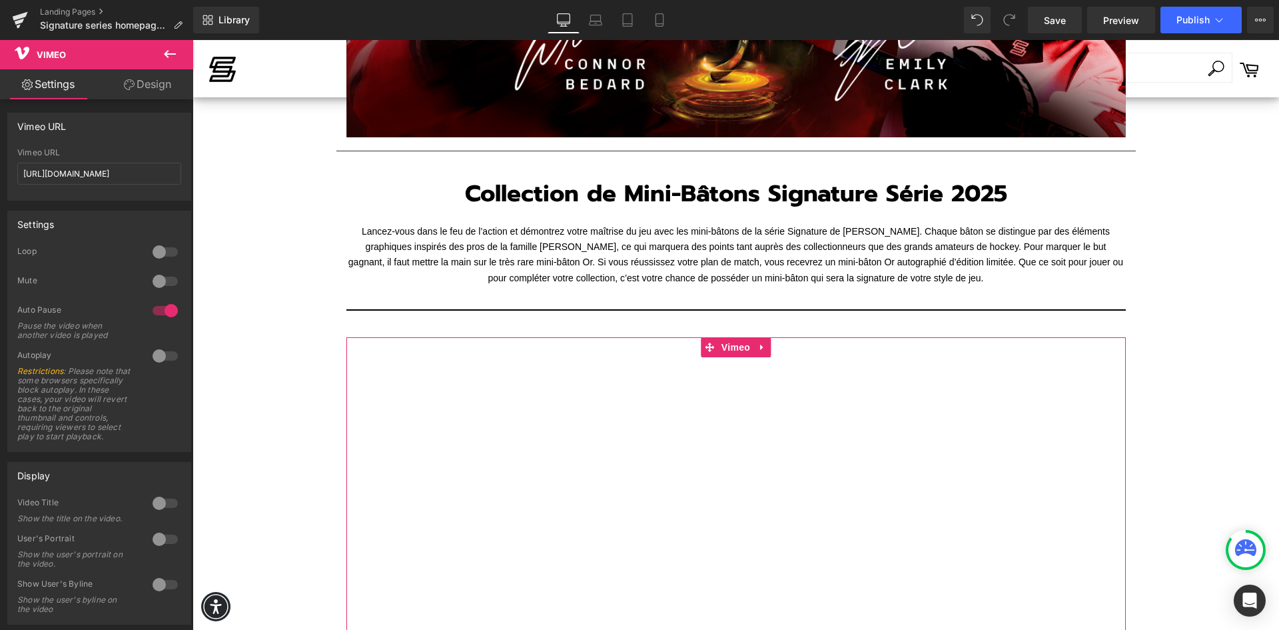
click at [119, 81] on link "Design" at bounding box center [147, 84] width 97 height 30
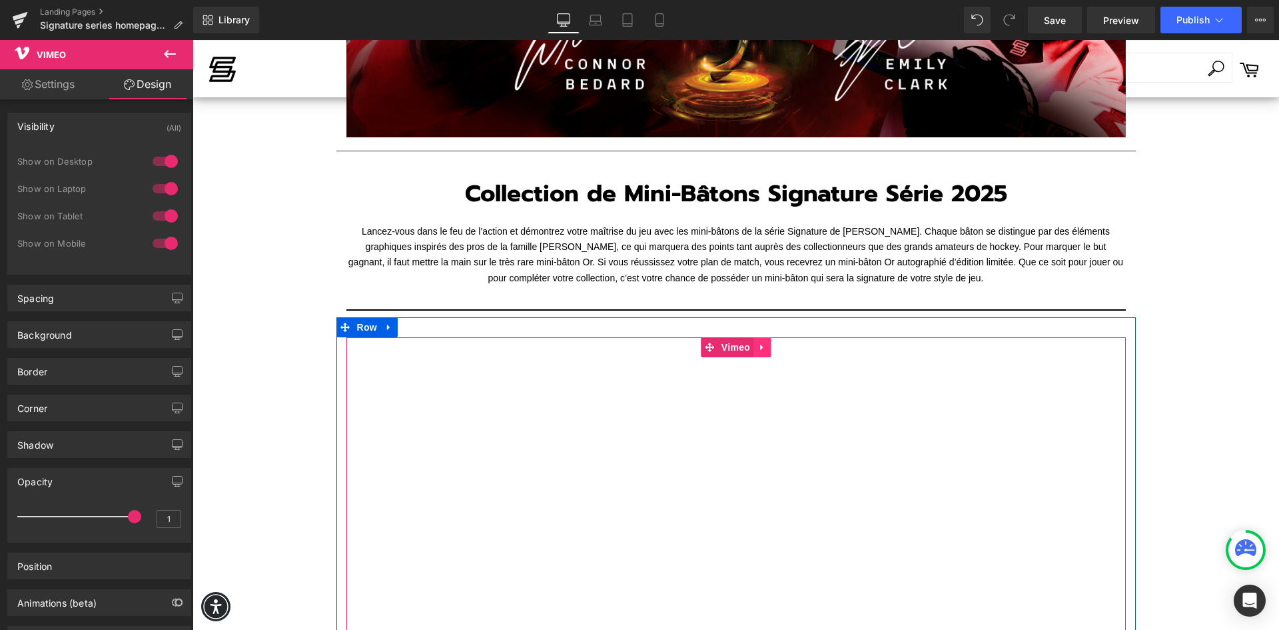
click at [760, 345] on icon at bounding box center [761, 347] width 3 height 6
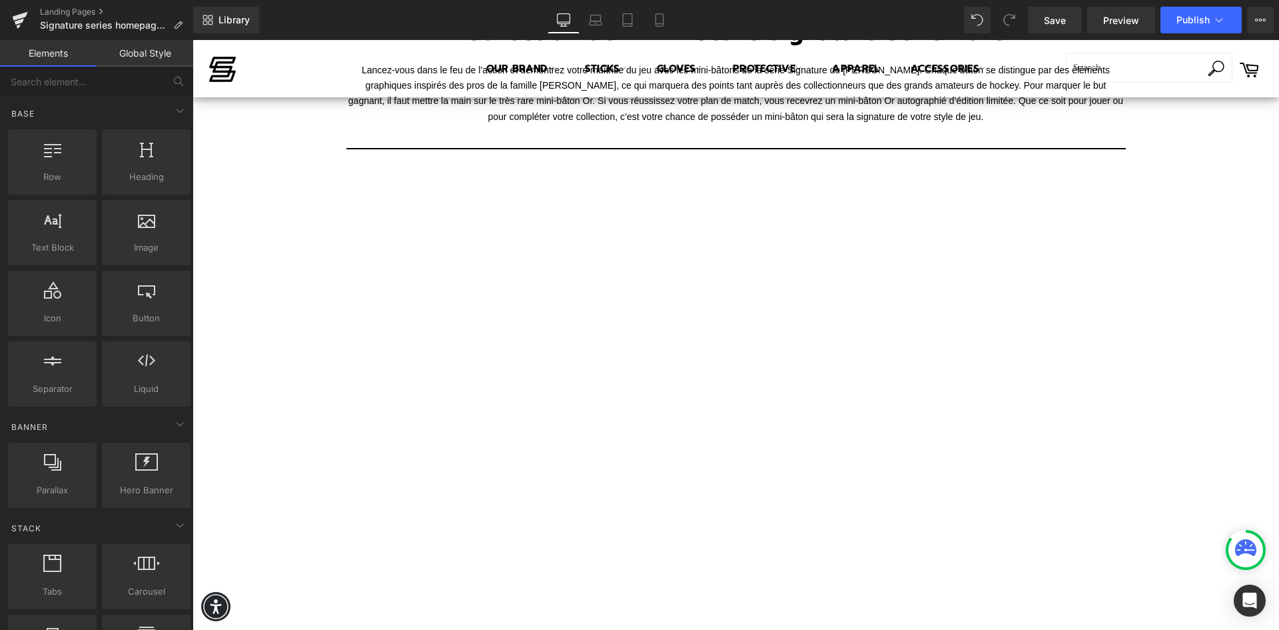
scroll to position [453, 0]
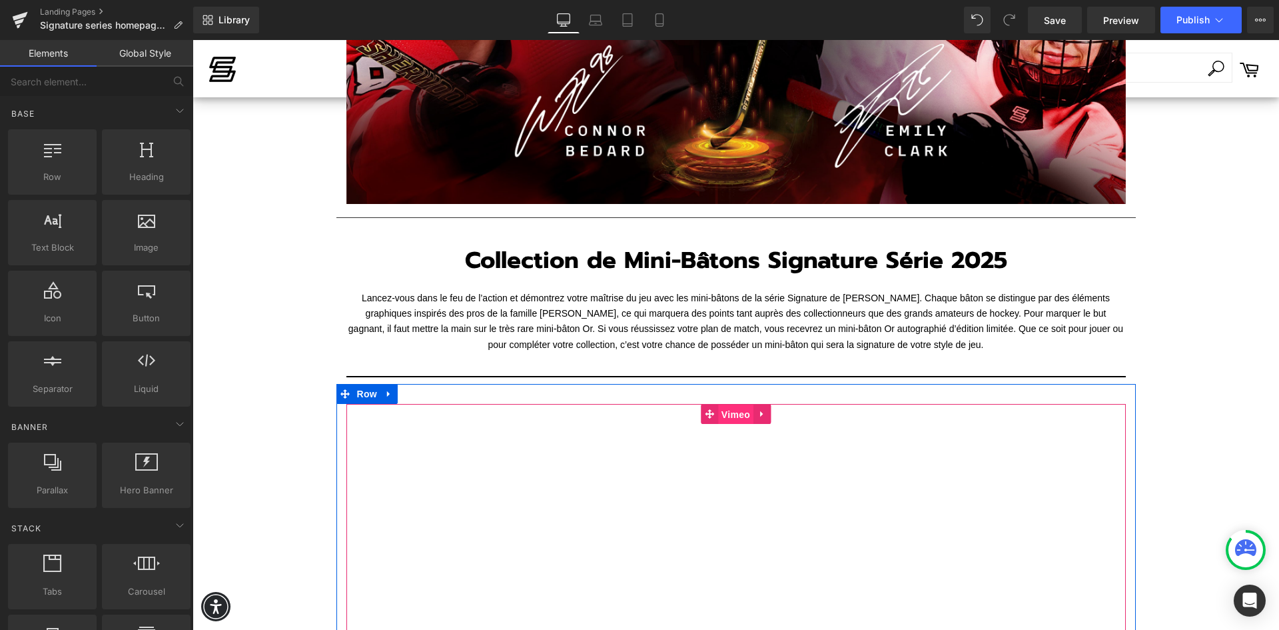
click at [705, 412] on link "Vimeo" at bounding box center [727, 414] width 53 height 20
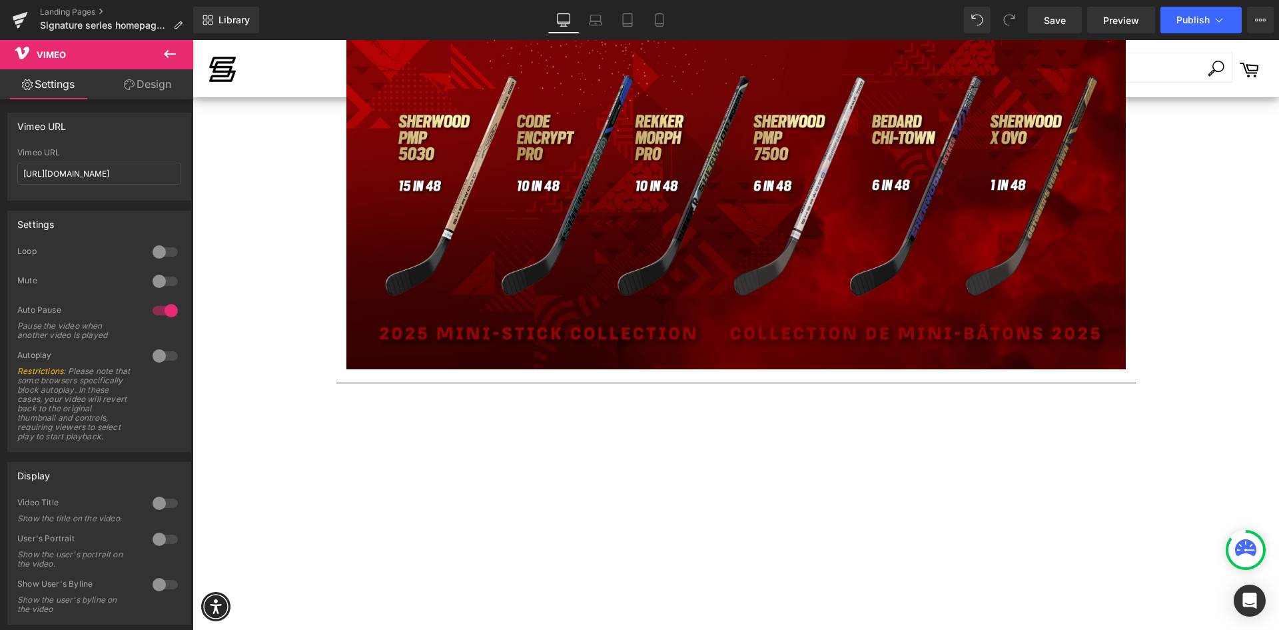
scroll to position [1852, 0]
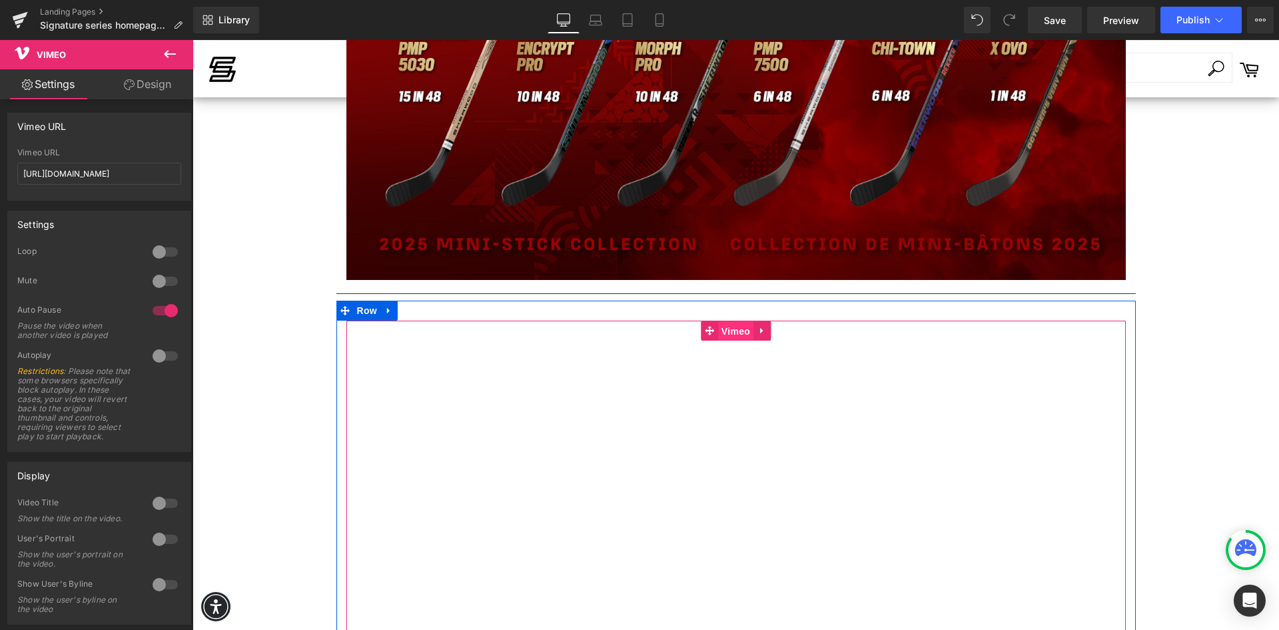
click at [724, 332] on span "Vimeo" at bounding box center [735, 331] width 35 height 20
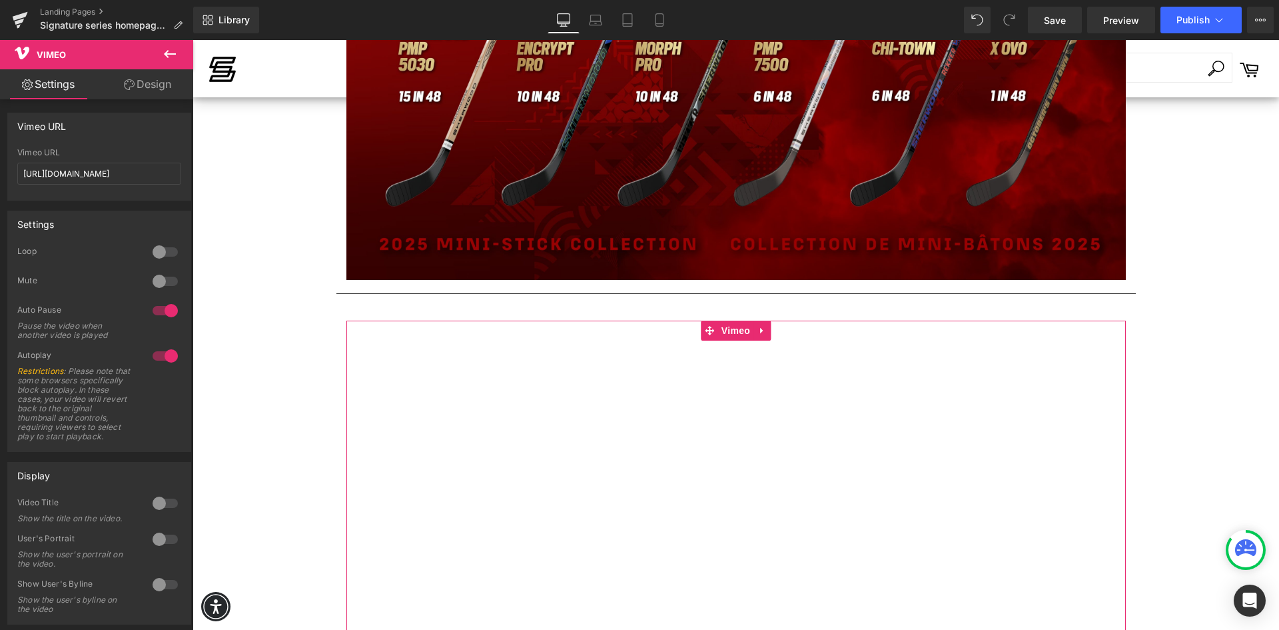
click at [158, 355] on div at bounding box center [165, 355] width 32 height 21
click at [1049, 20] on span "Save" at bounding box center [1055, 20] width 22 height 14
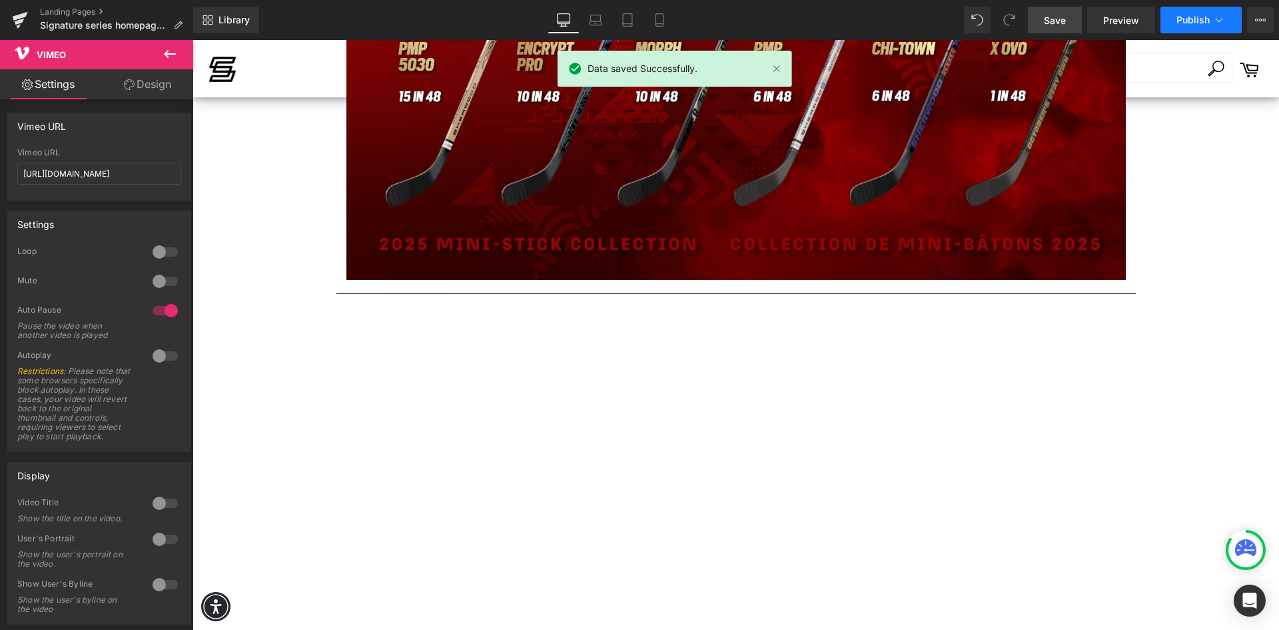
drag, startPoint x: 1224, startPoint y: 13, endPoint x: 1217, endPoint y: 20, distance: 9.9
click at [1217, 20] on icon at bounding box center [1219, 19] width 13 height 13
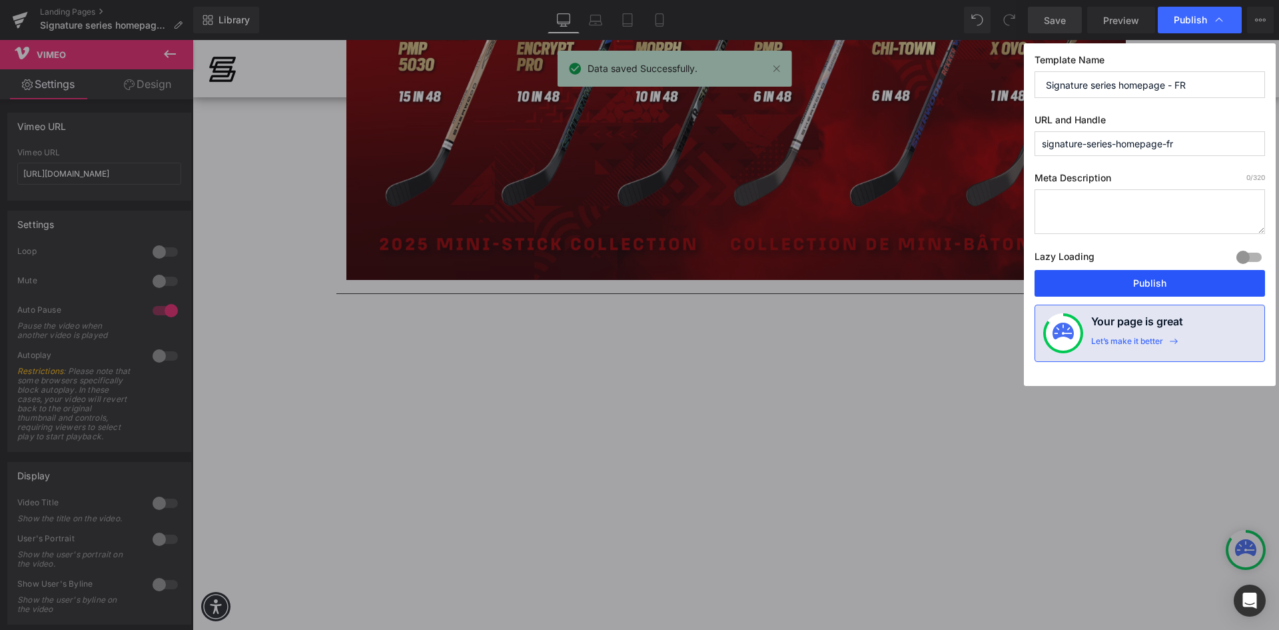
click at [1150, 278] on button "Publish" at bounding box center [1150, 283] width 231 height 27
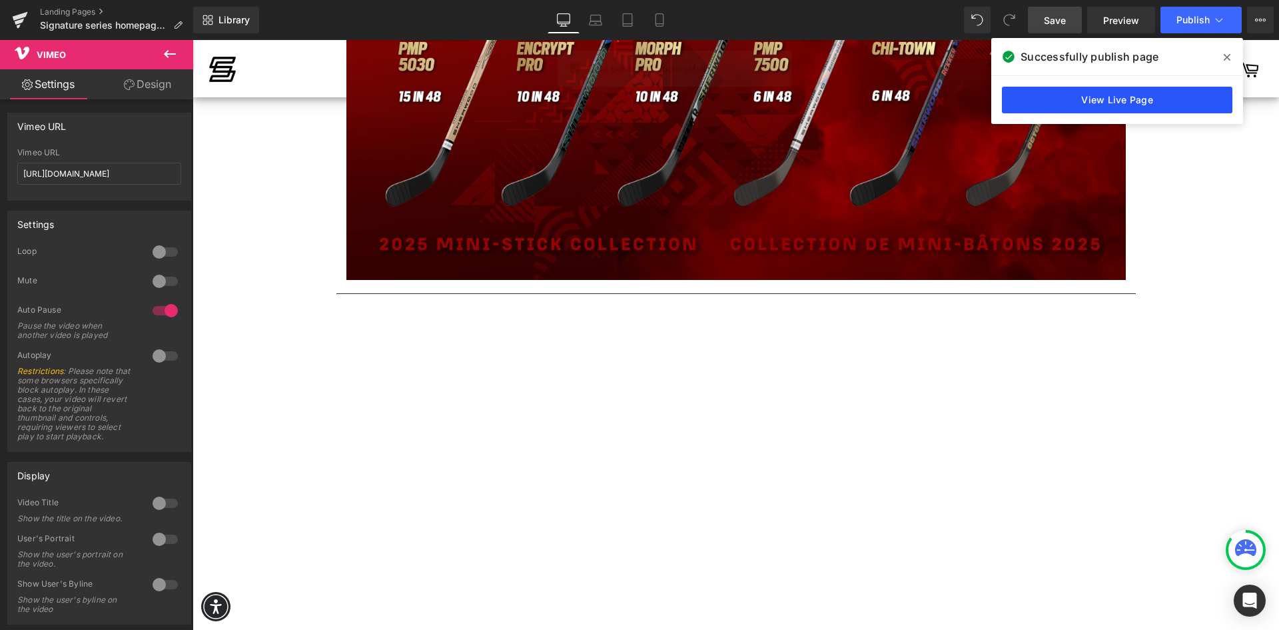
click at [1129, 103] on link "View Live Page" at bounding box center [1117, 100] width 231 height 27
